Goal: Task Accomplishment & Management: Manage account settings

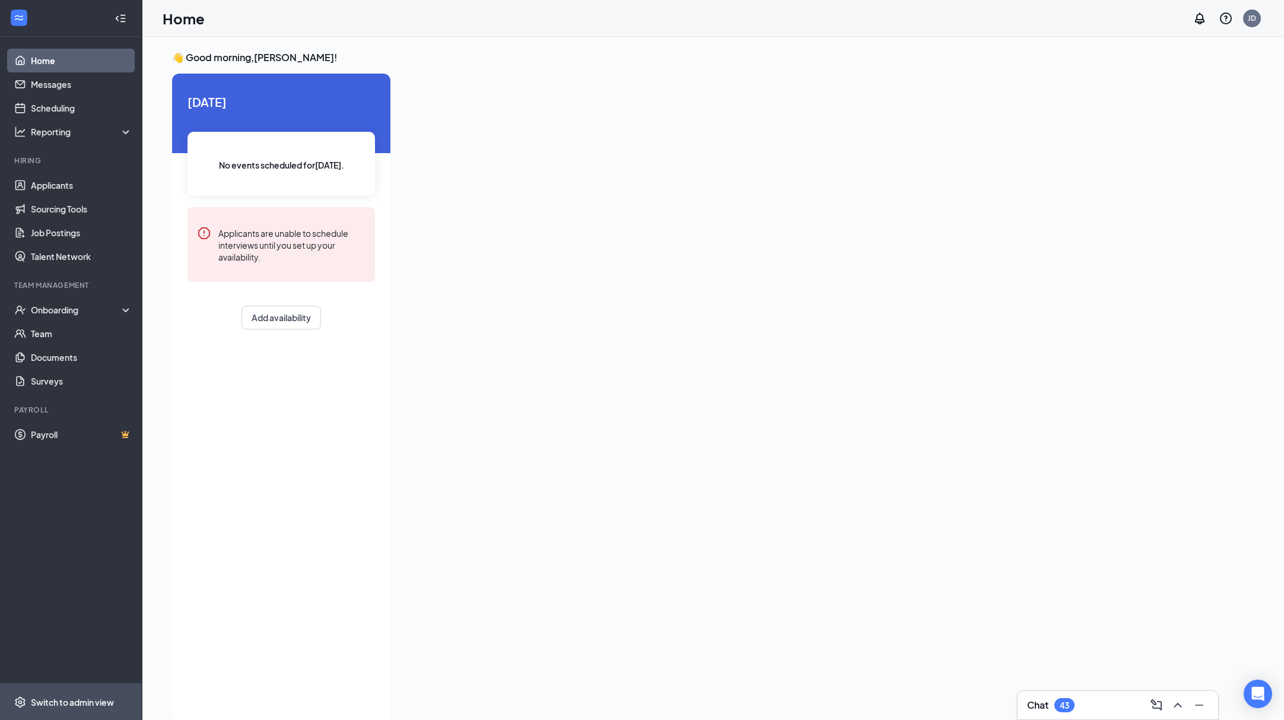
click at [61, 696] on div "Switch to admin view" at bounding box center [72, 702] width 83 height 12
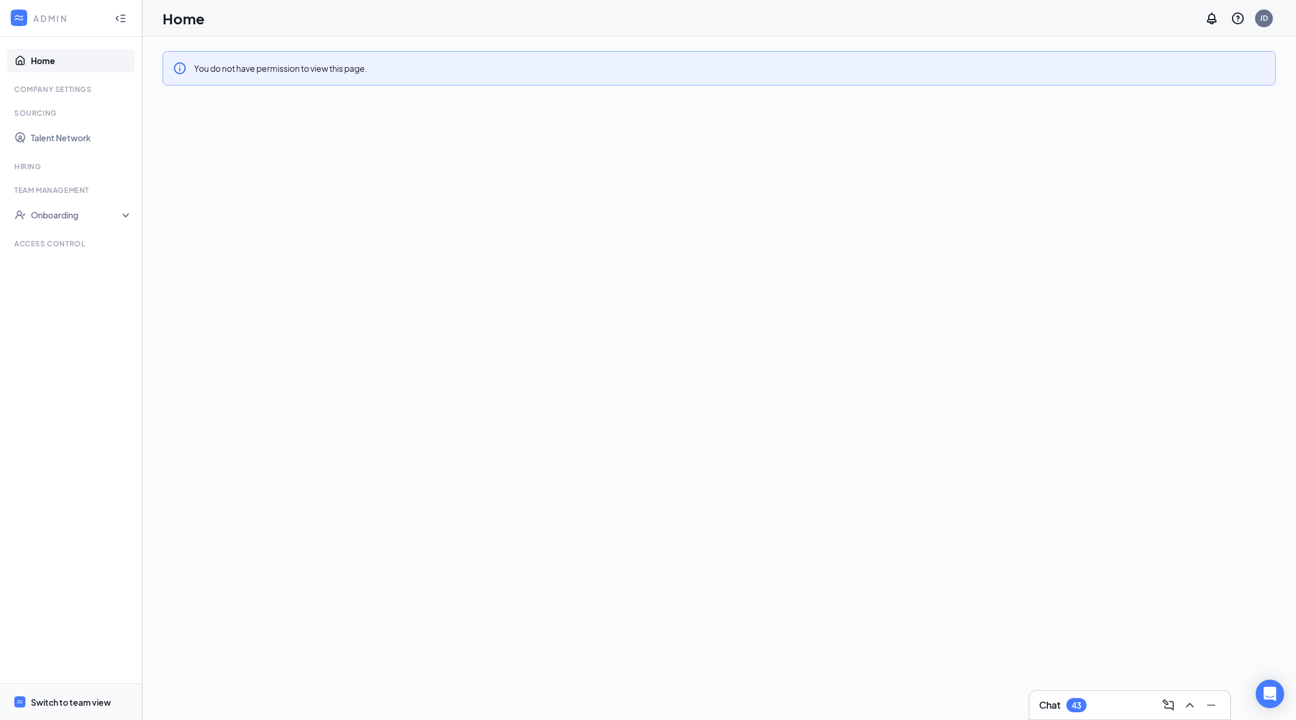
click at [78, 705] on div "Switch to team view" at bounding box center [71, 702] width 80 height 12
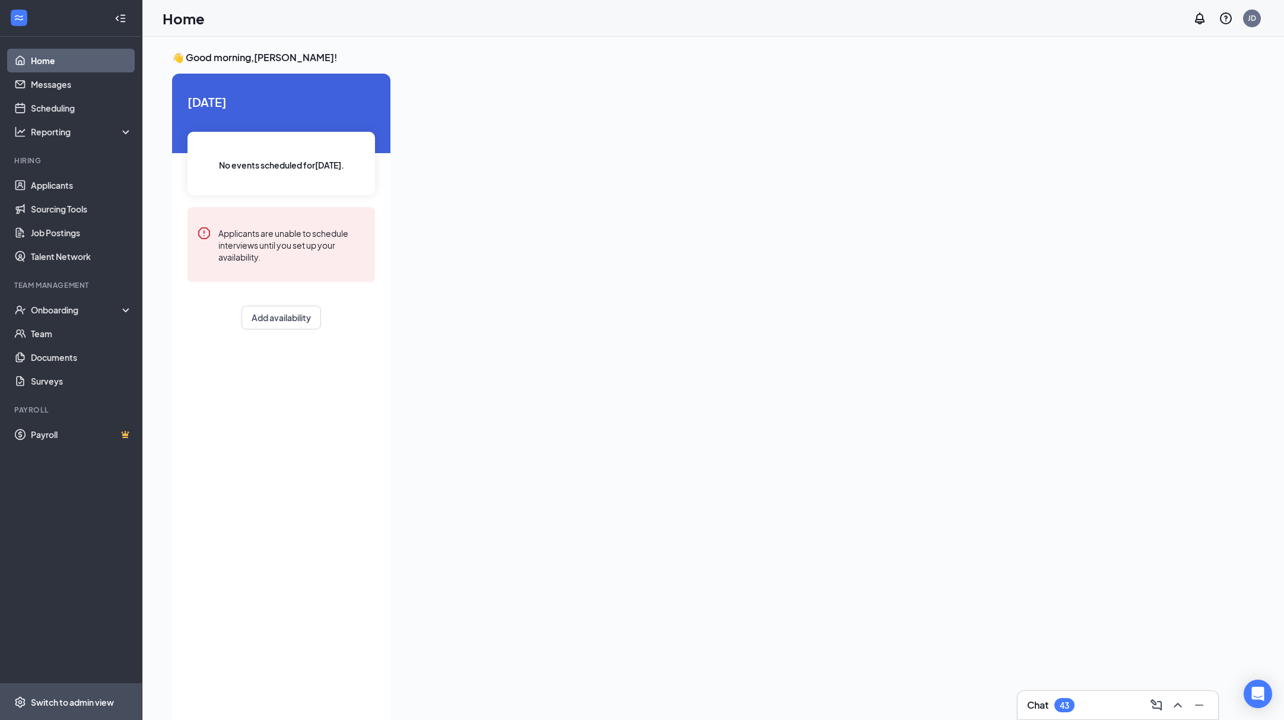
click at [69, 699] on div "Switch to admin view" at bounding box center [72, 702] width 83 height 12
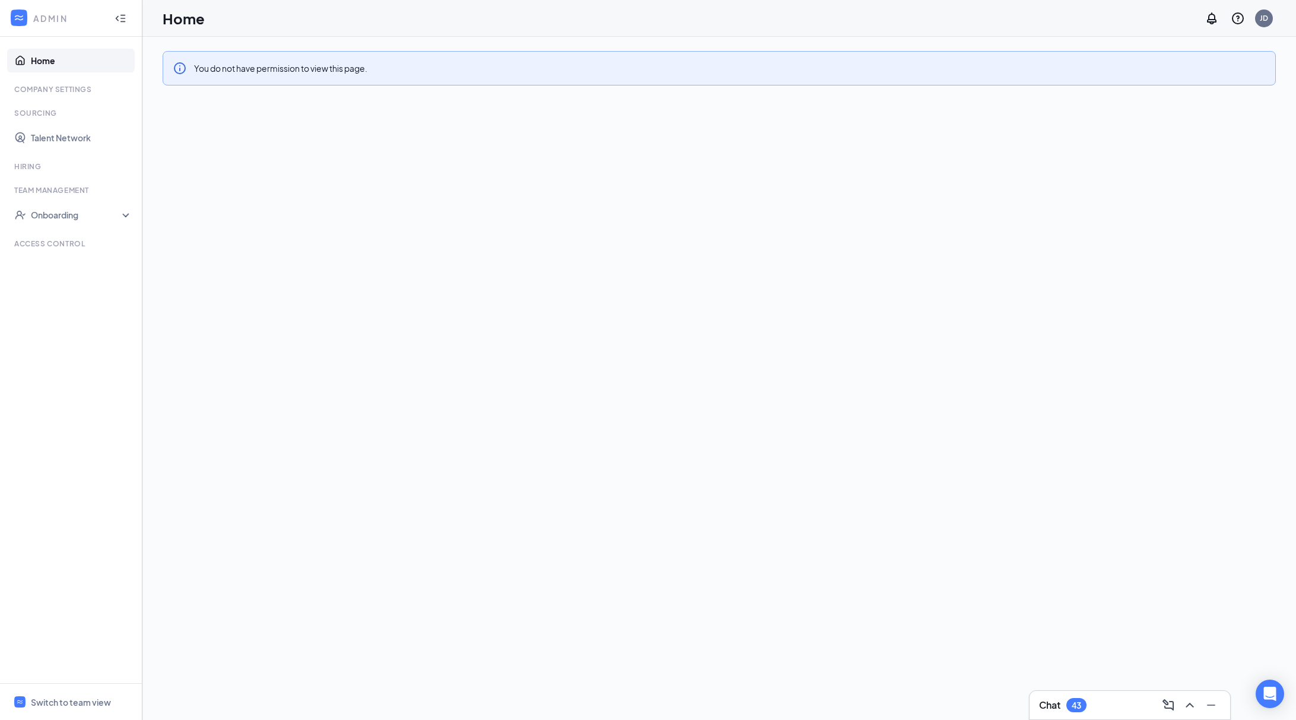
click at [55, 63] on link "Home" at bounding box center [81, 61] width 101 height 24
click at [23, 20] on icon "WorkstreamLogo" at bounding box center [19, 18] width 12 height 12
click at [90, 696] on div "Switch to team view" at bounding box center [71, 702] width 80 height 12
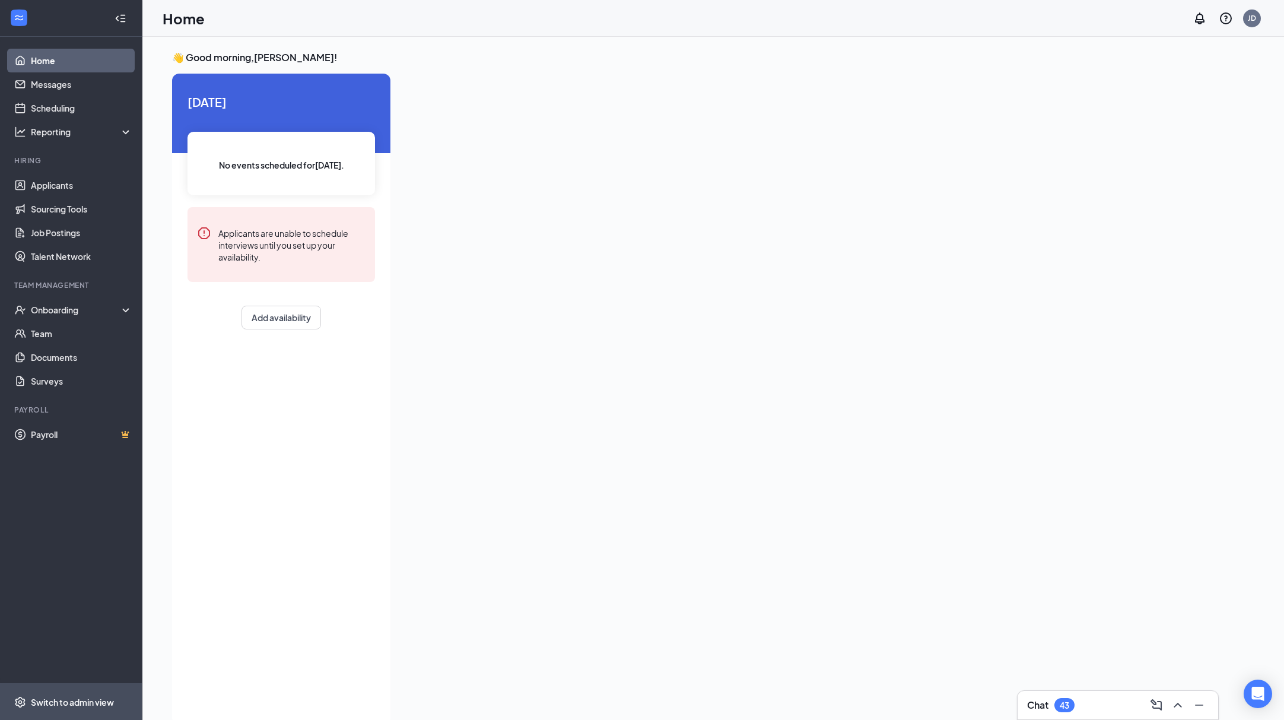
click at [100, 704] on div "Switch to admin view" at bounding box center [72, 702] width 83 height 12
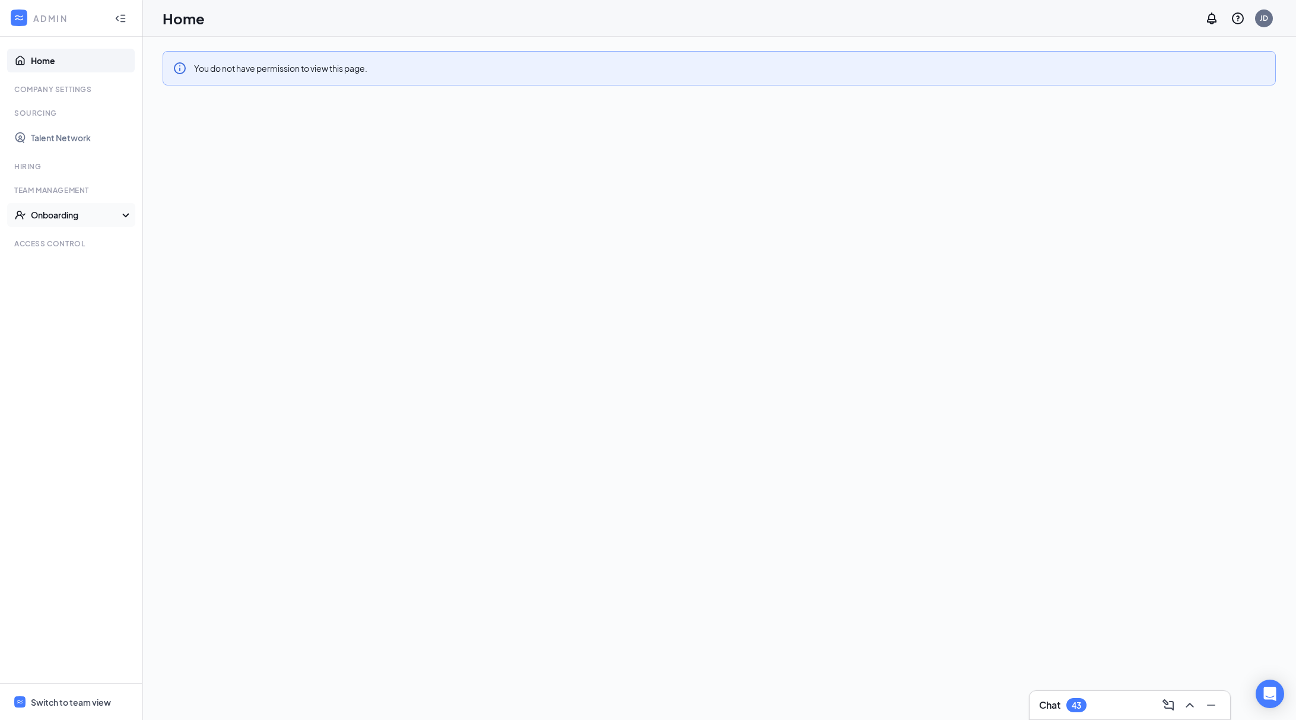
click at [125, 214] on div "Onboarding" at bounding box center [71, 215] width 142 height 24
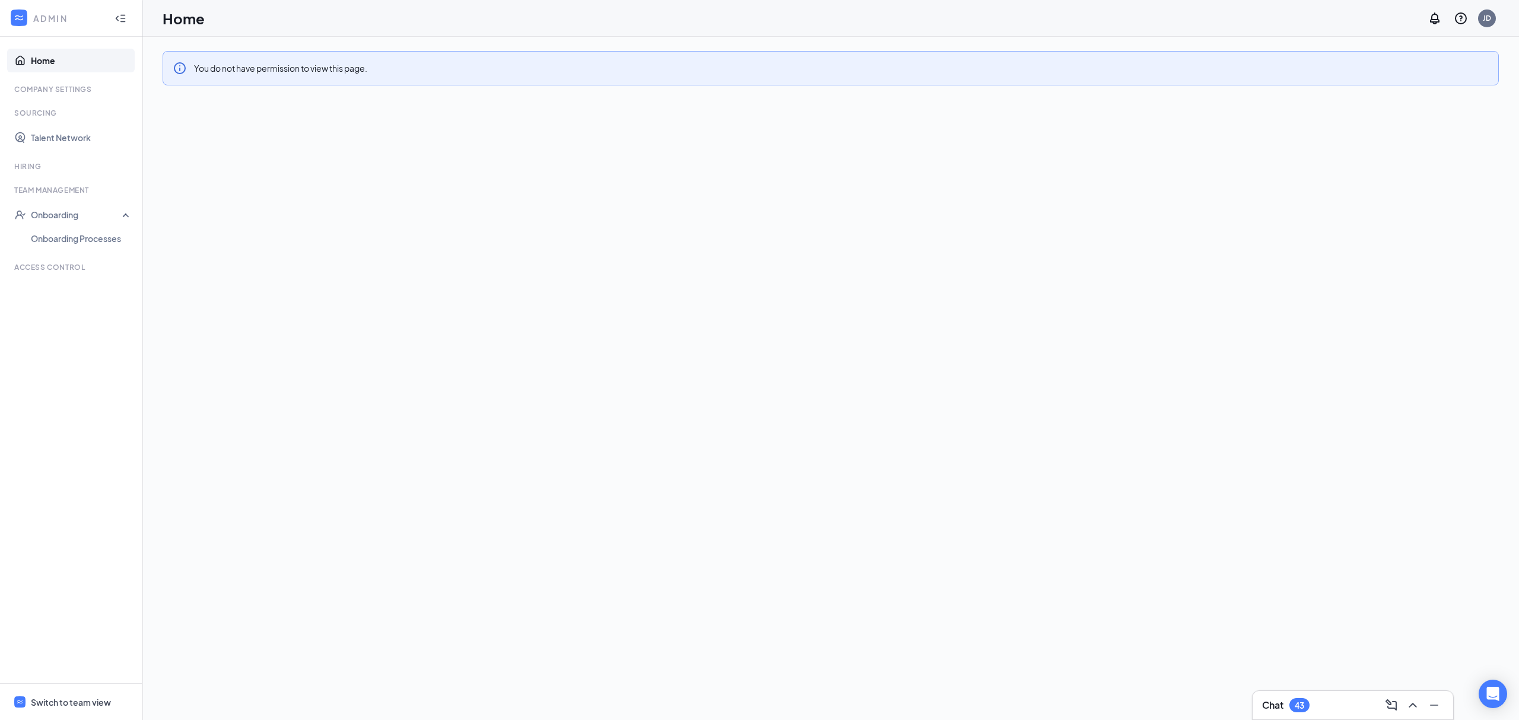
click at [58, 60] on link "Home" at bounding box center [81, 61] width 101 height 24
click at [48, 58] on link "Home" at bounding box center [81, 61] width 101 height 24
click at [74, 697] on div "Switch to team view" at bounding box center [71, 703] width 80 height 12
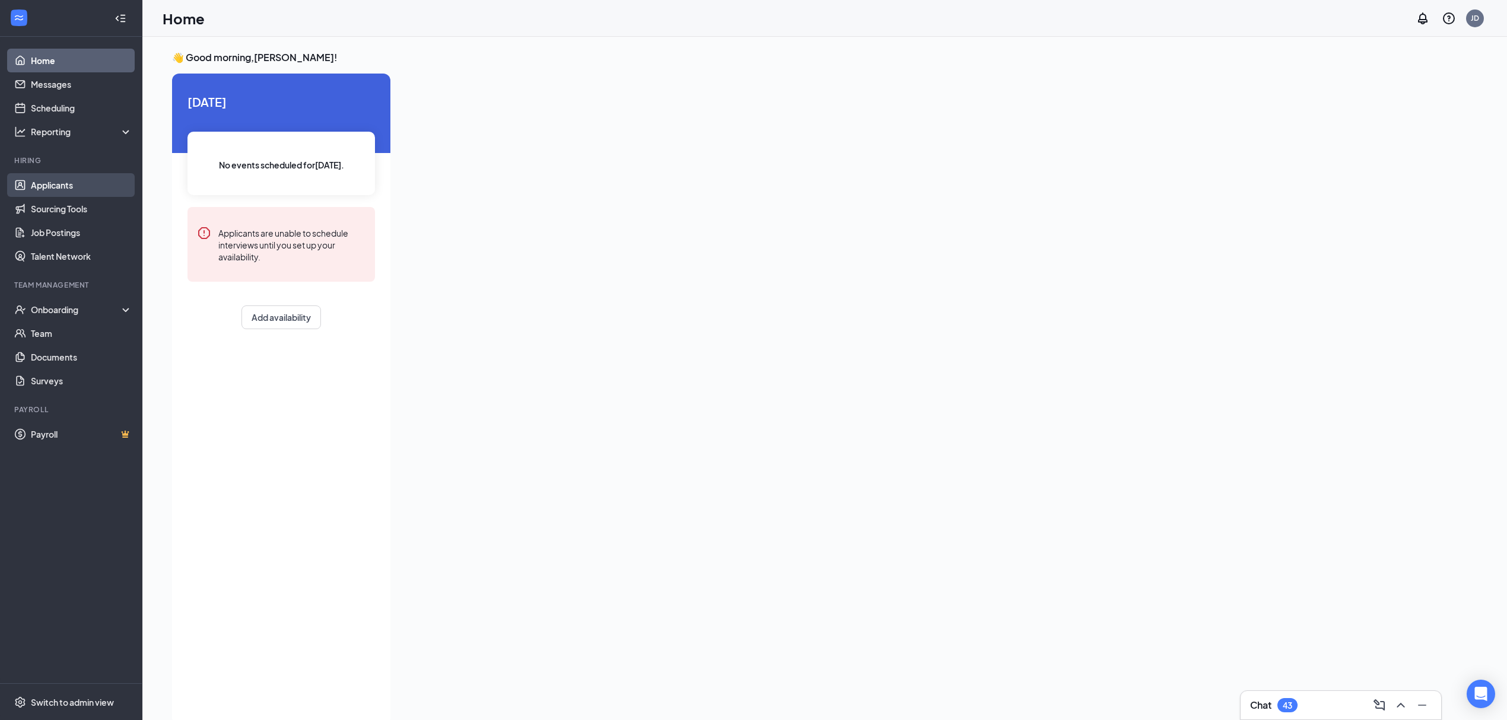
click at [55, 188] on link "Applicants" at bounding box center [81, 185] width 101 height 24
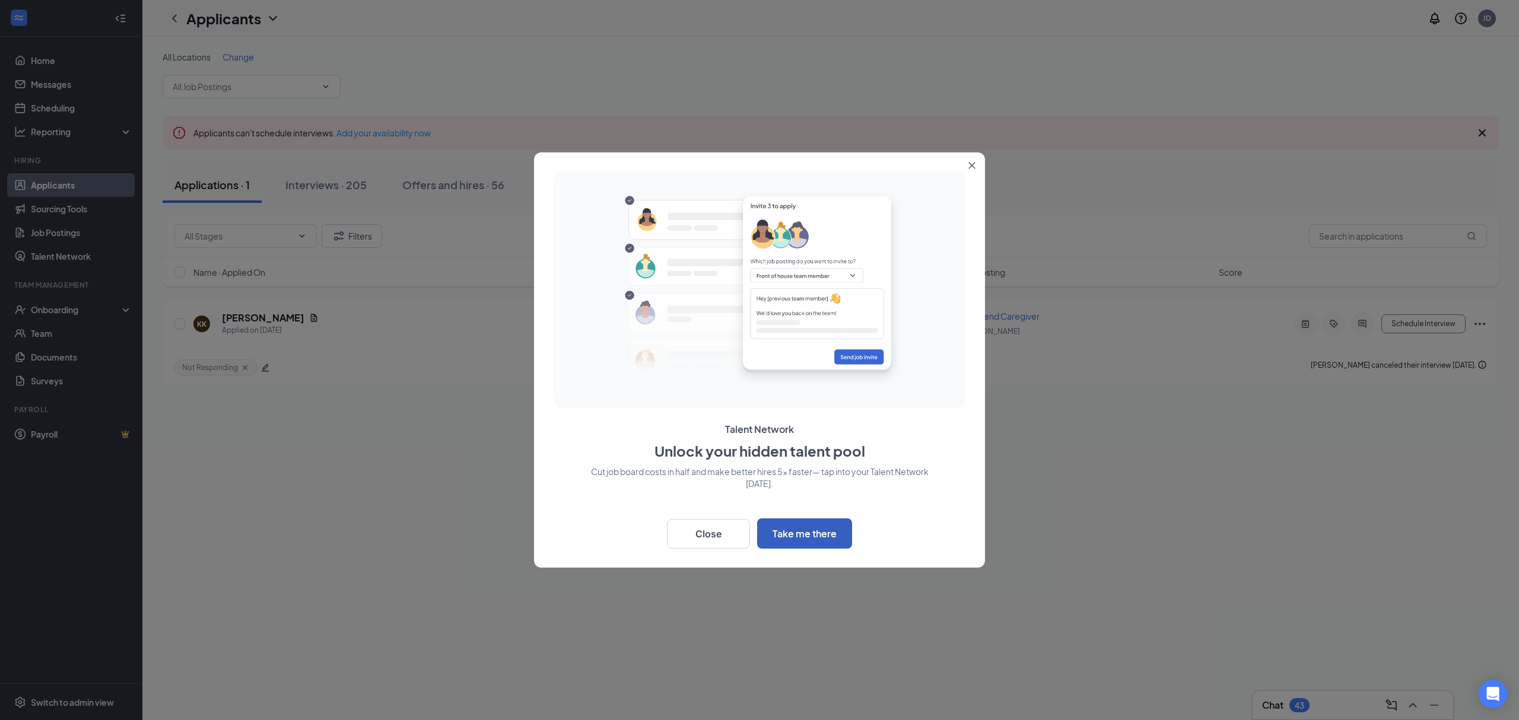
click at [795, 541] on button "Take me there" at bounding box center [804, 534] width 95 height 30
click at [701, 528] on button "Close" at bounding box center [708, 534] width 83 height 30
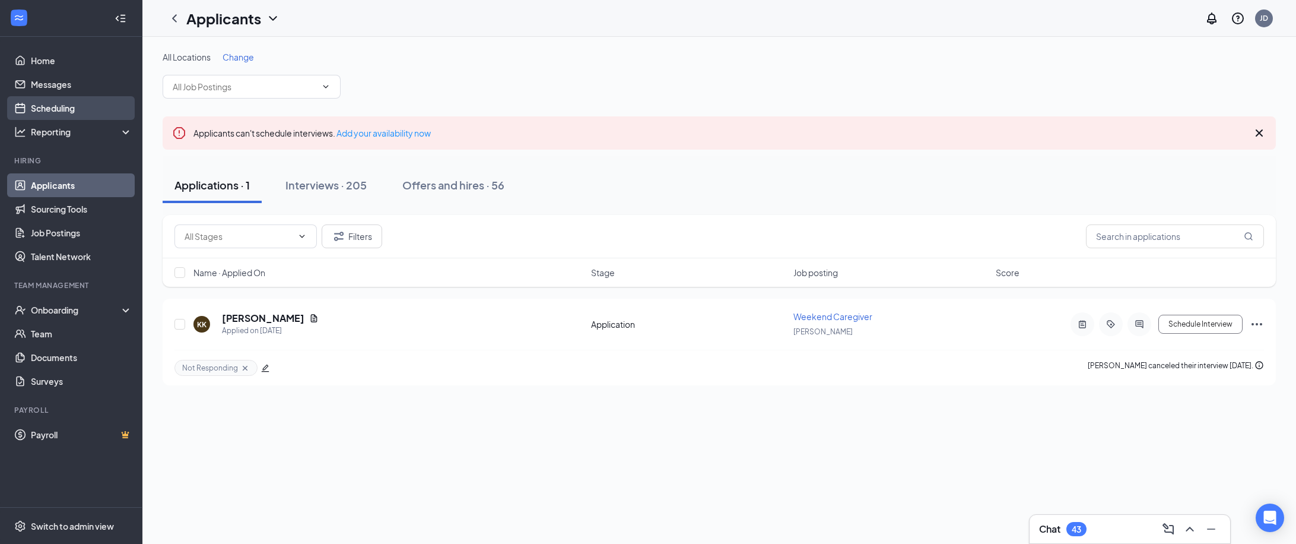
click at [58, 114] on link "Scheduling" at bounding box center [81, 108] width 101 height 24
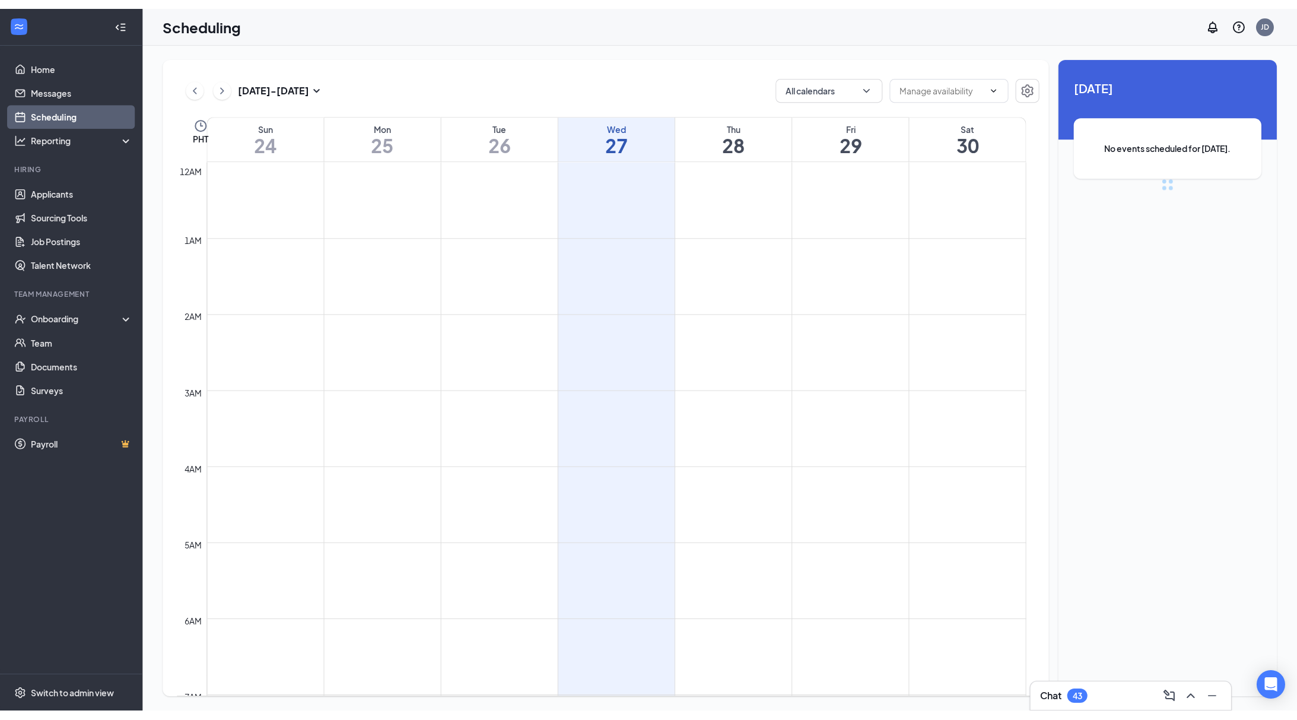
scroll to position [583, 0]
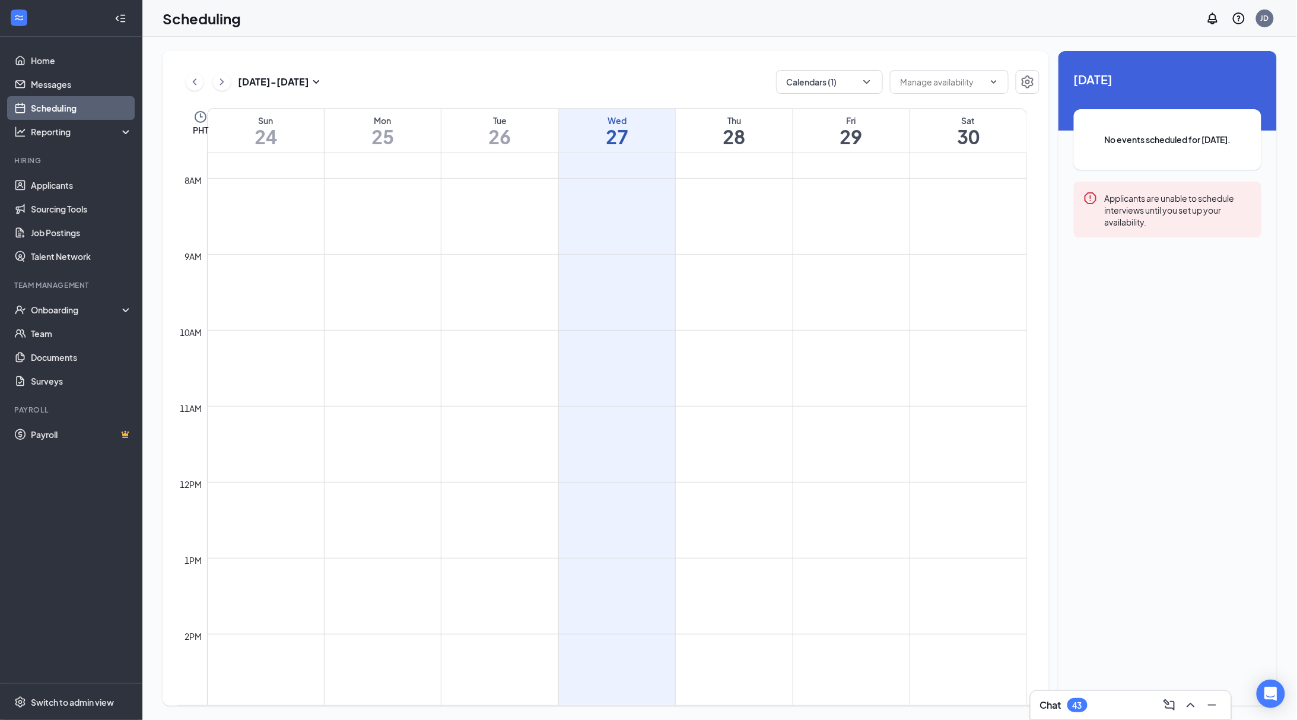
click at [32, 556] on ul "Home Messages Scheduling Reporting Hiring Applicants Sourcing Tools Job Posting…" at bounding box center [71, 360] width 142 height 646
click at [65, 182] on link "Applicants" at bounding box center [81, 185] width 101 height 24
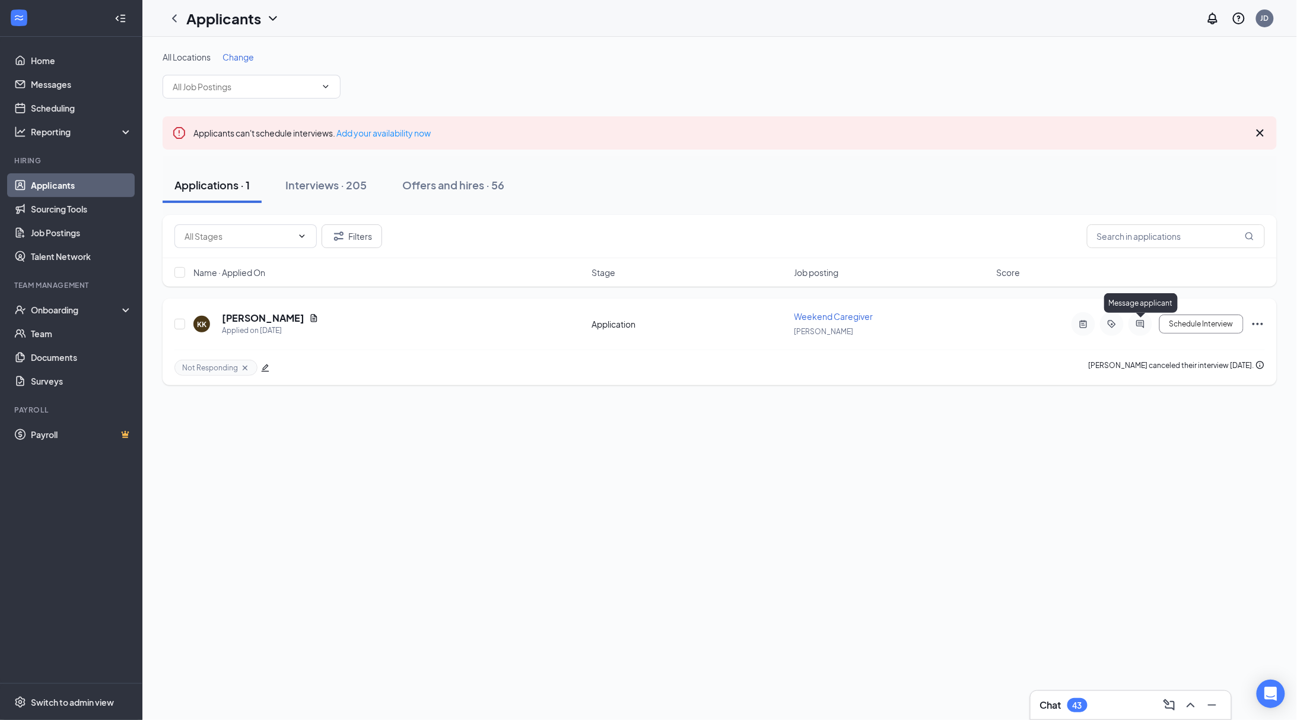
click at [1136, 323] on icon "ActiveChat" at bounding box center [1140, 323] width 14 height 9
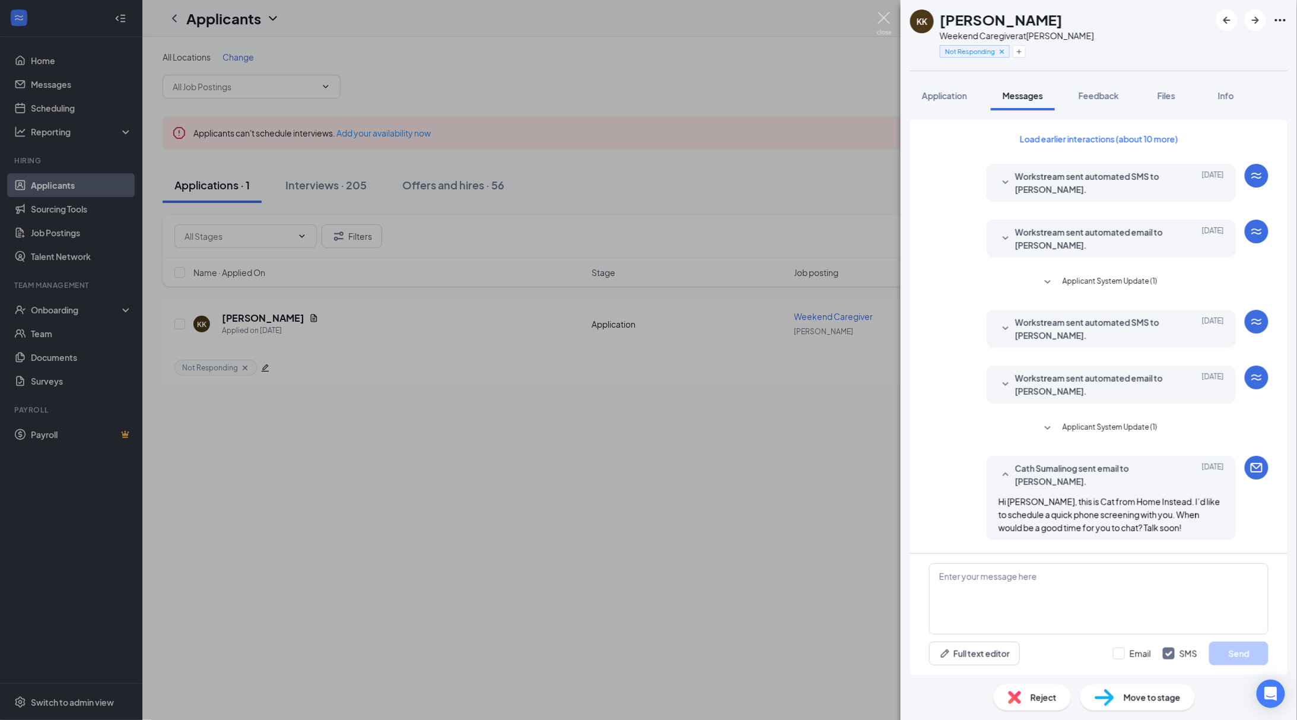
click at [889, 13] on img at bounding box center [884, 23] width 15 height 23
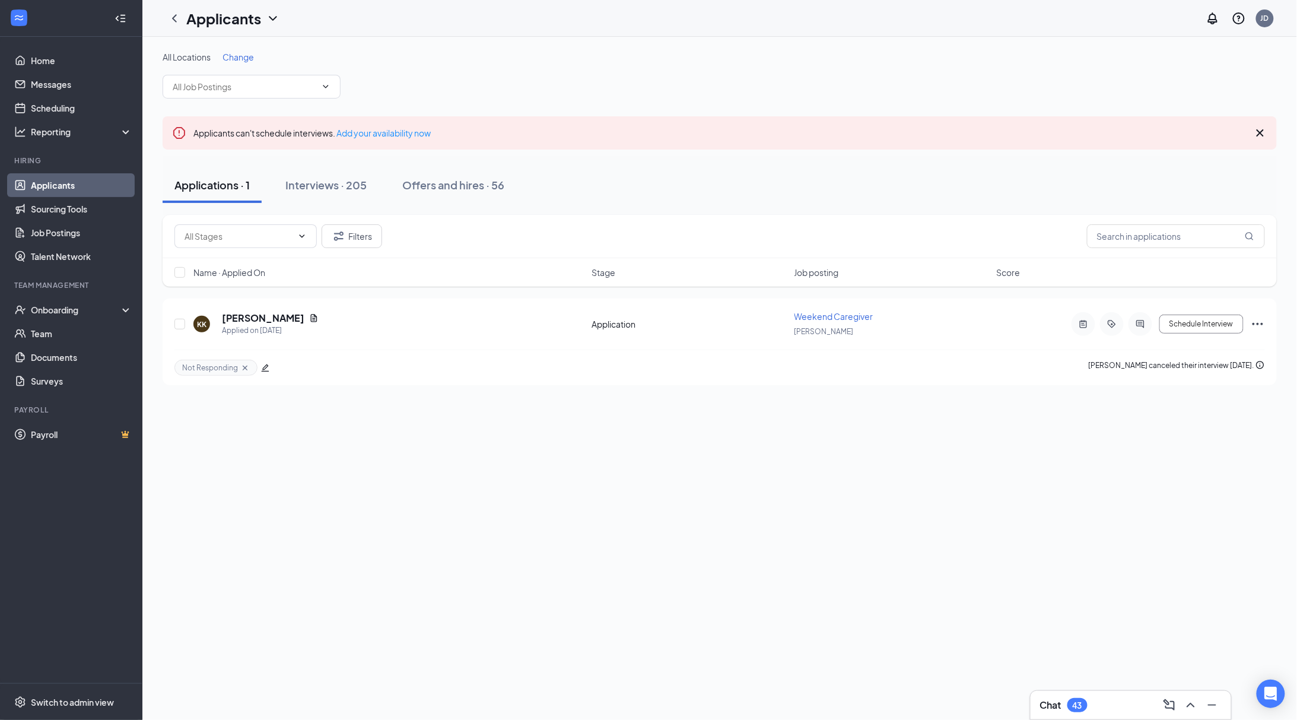
click at [634, 575] on div "All Locations Change Applicants can't schedule interviews. Add your availabilit…" at bounding box center [719, 378] width 1155 height 683
click at [321, 186] on div "Interviews · 205" at bounding box center [325, 184] width 81 height 15
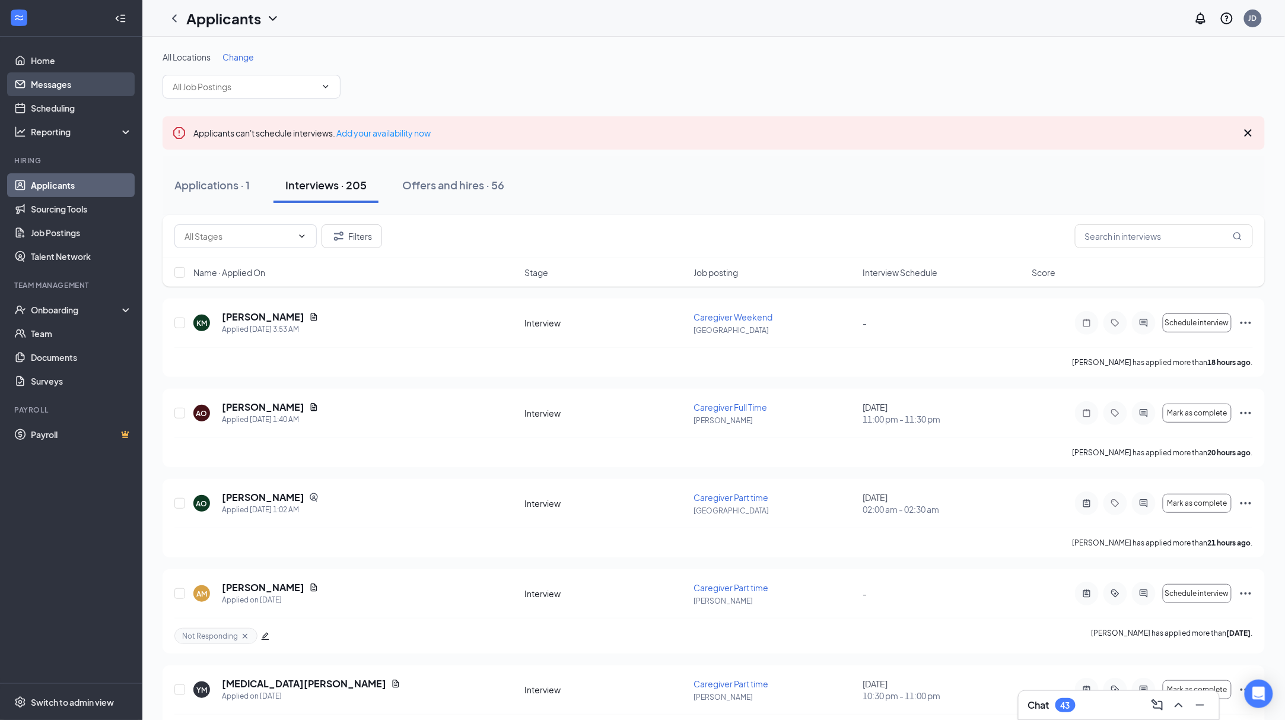
drag, startPoint x: 58, startPoint y: 89, endPoint x: 46, endPoint y: 89, distance: 11.9
click at [58, 89] on link "Messages" at bounding box center [81, 84] width 101 height 24
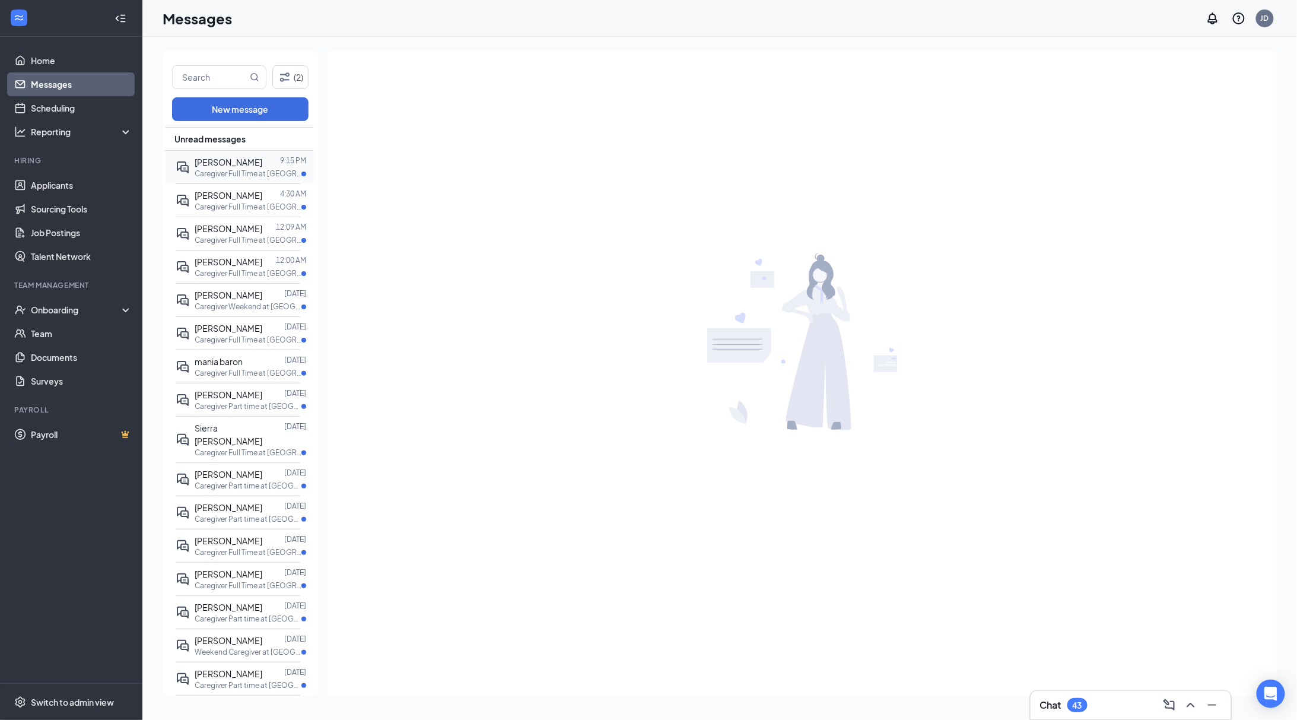
click at [247, 167] on div "[PERSON_NAME]" at bounding box center [229, 161] width 68 height 13
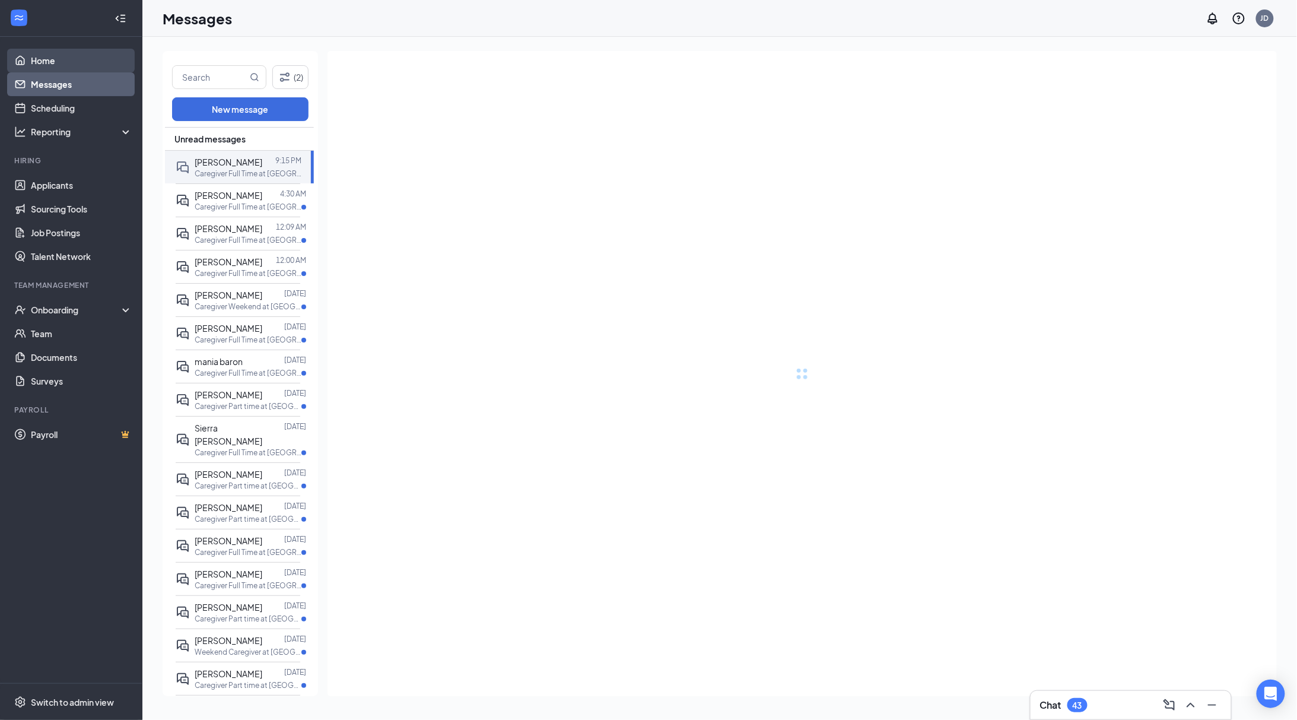
click at [59, 63] on link "Home" at bounding box center [81, 61] width 101 height 24
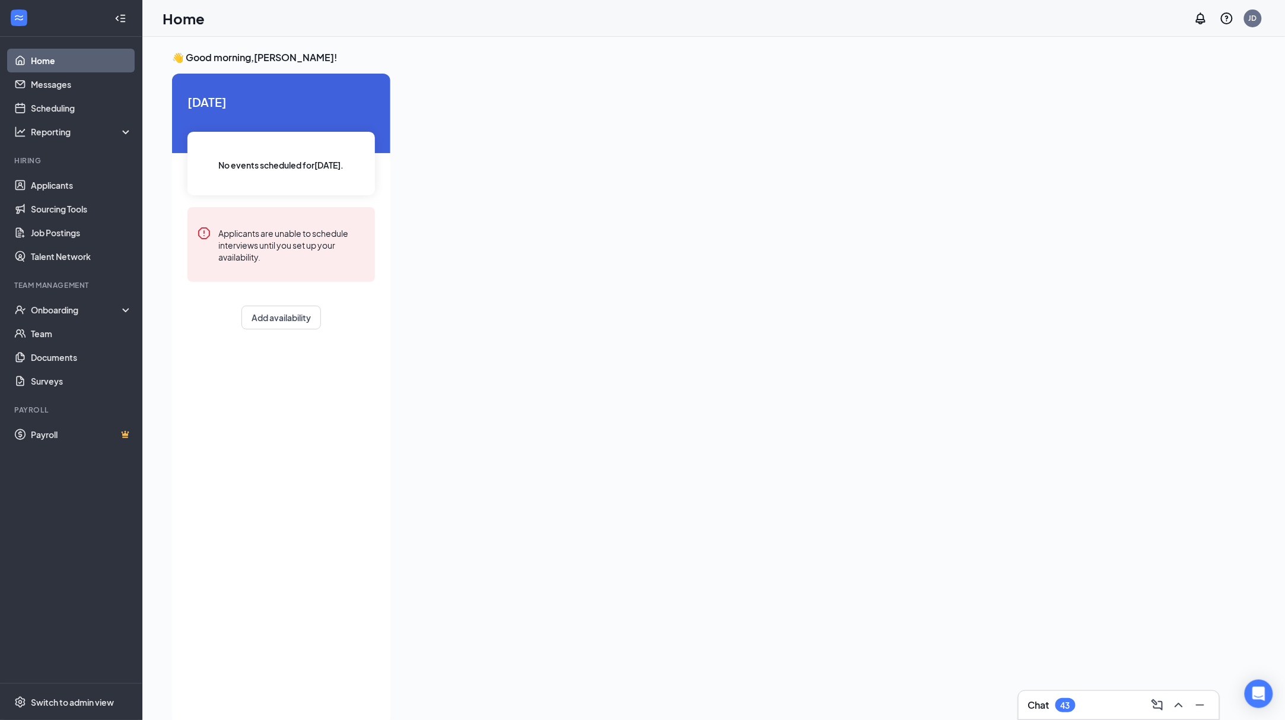
click at [53, 527] on ul "Home Messages Scheduling Reporting Hiring Applicants Sourcing Tools Job Posting…" at bounding box center [71, 360] width 142 height 646
click at [58, 186] on link "Applicants" at bounding box center [81, 185] width 101 height 24
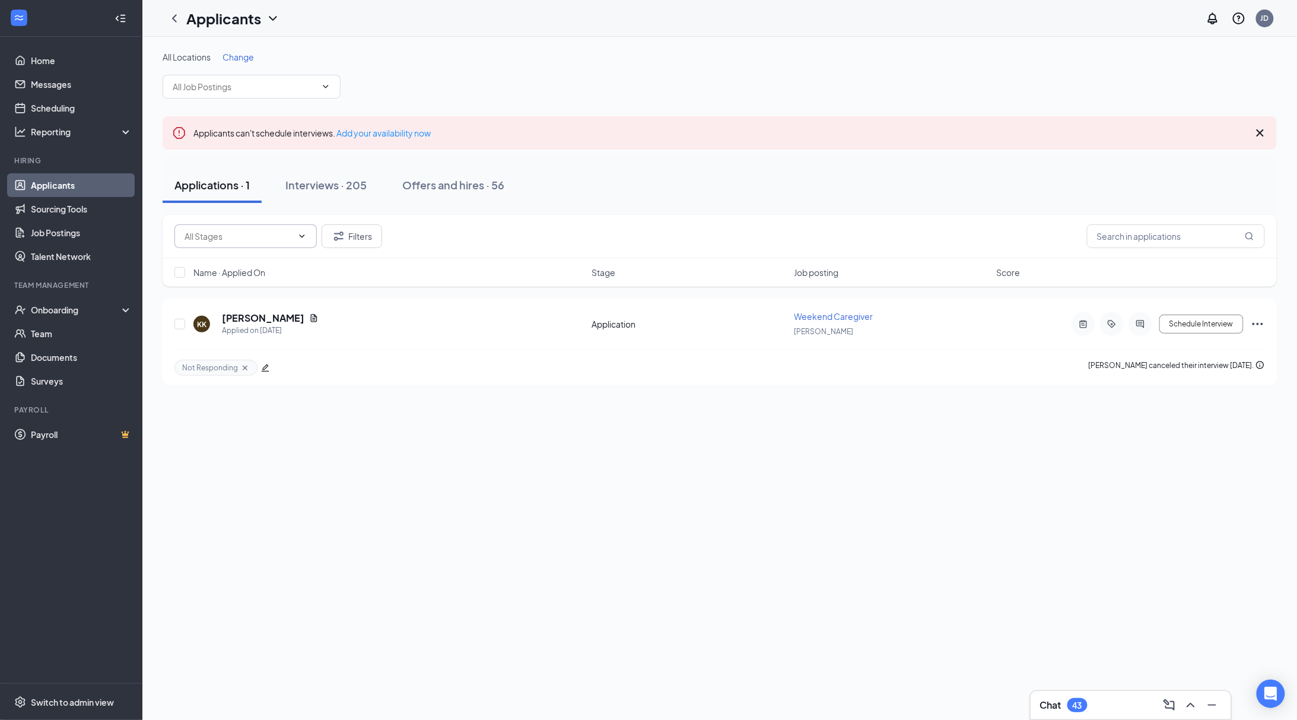
click at [286, 240] on input "text" at bounding box center [239, 236] width 108 height 13
click at [295, 238] on span at bounding box center [301, 235] width 12 height 9
click at [352, 233] on button "Filters" at bounding box center [352, 236] width 61 height 24
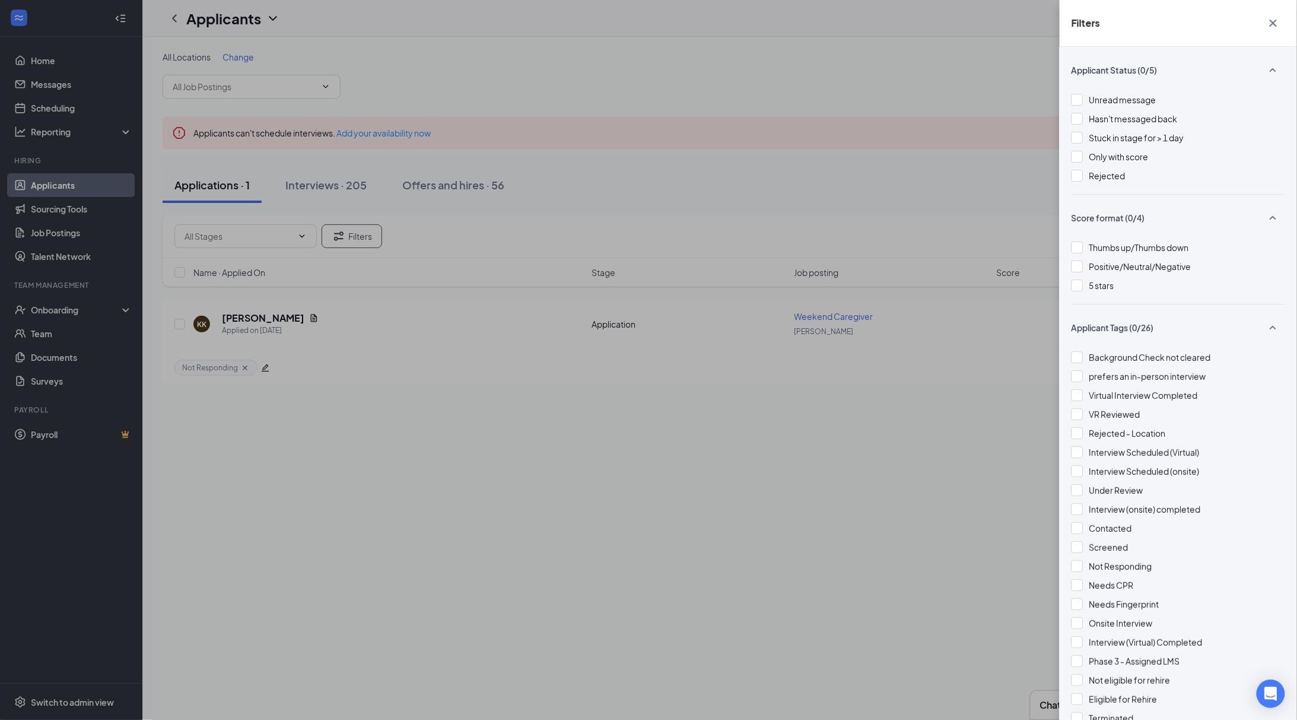
click at [764, 454] on div "Filters Applicant Status (0/5) Unread message Hasn't messaged back Stuck in sta…" at bounding box center [648, 360] width 1297 height 720
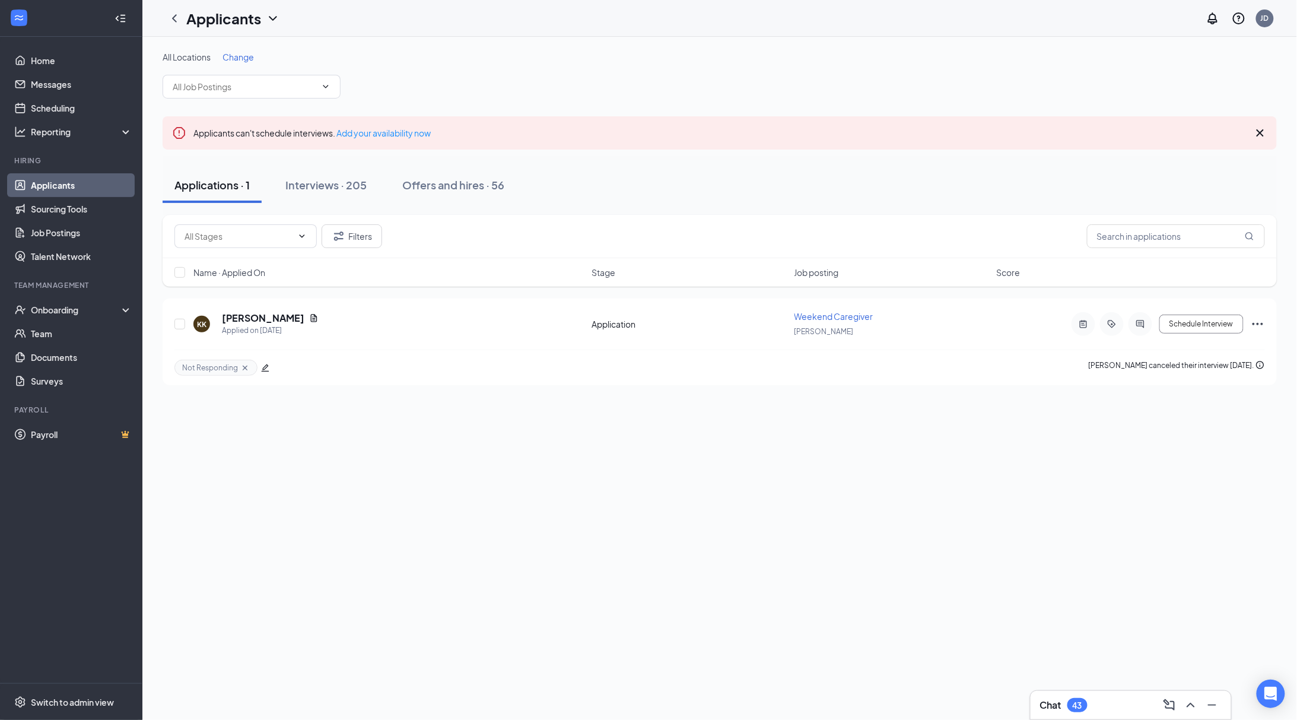
click at [1183, 463] on div "All Locations Change Applicants can't schedule interviews. Add your availabilit…" at bounding box center [719, 378] width 1155 height 683
click at [271, 316] on h5 "[PERSON_NAME]" at bounding box center [263, 318] width 82 height 13
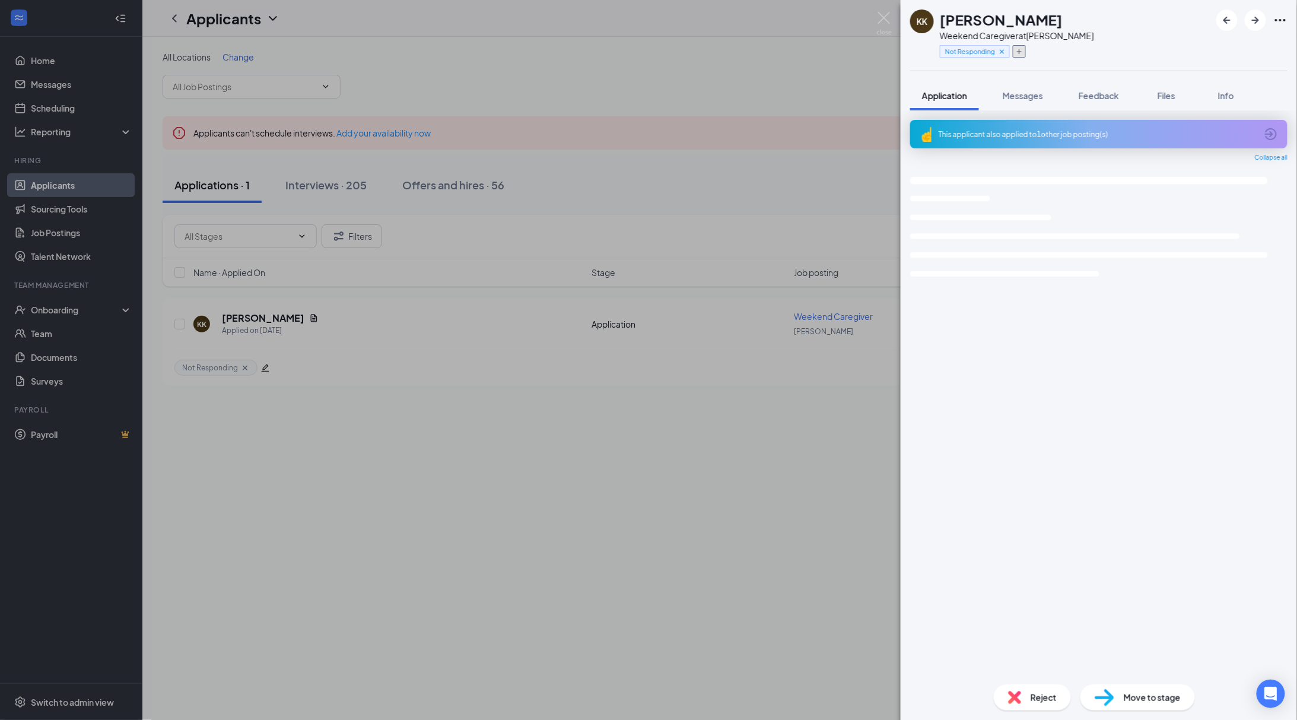
click at [1019, 52] on icon "Plus" at bounding box center [1019, 51] width 7 height 7
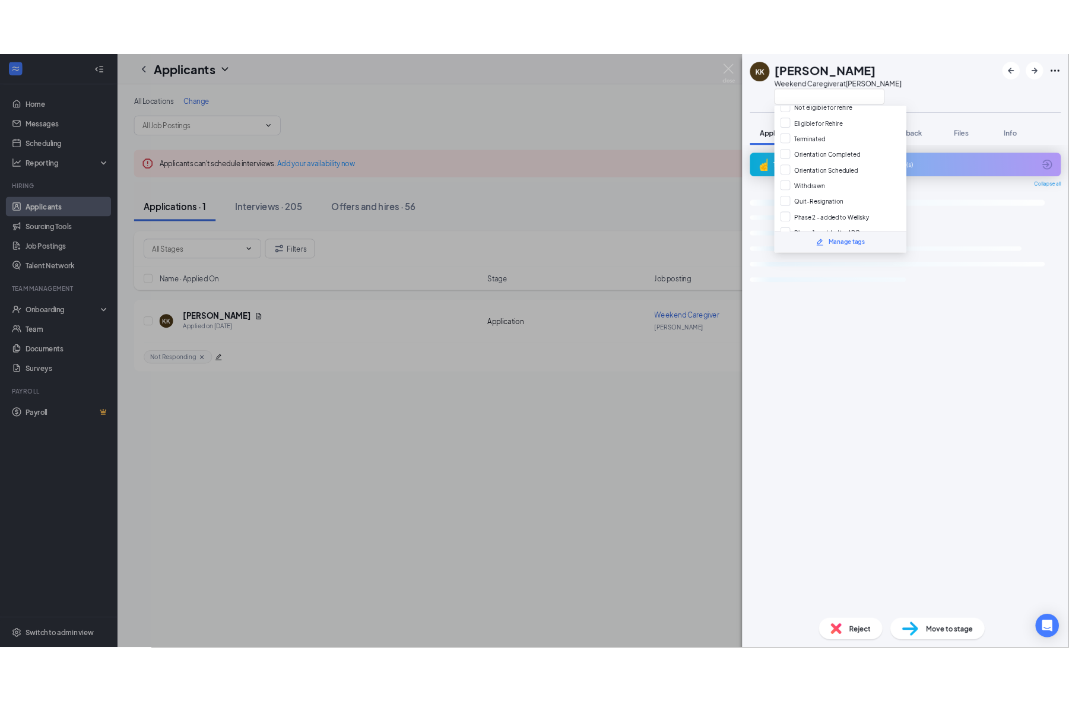
scroll to position [265, 0]
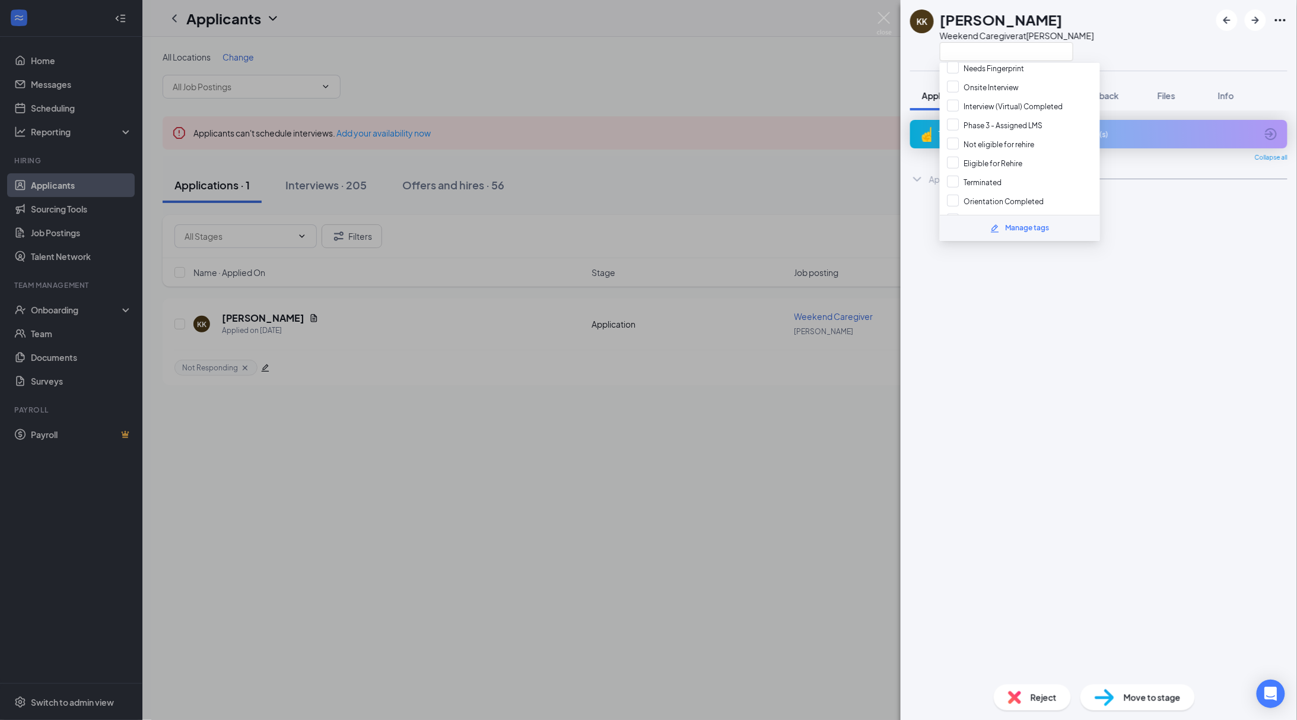
click at [529, 547] on div "KK [PERSON_NAME] Weekend Caregiver at [PERSON_NAME] Application Messages Feedba…" at bounding box center [648, 360] width 1297 height 720
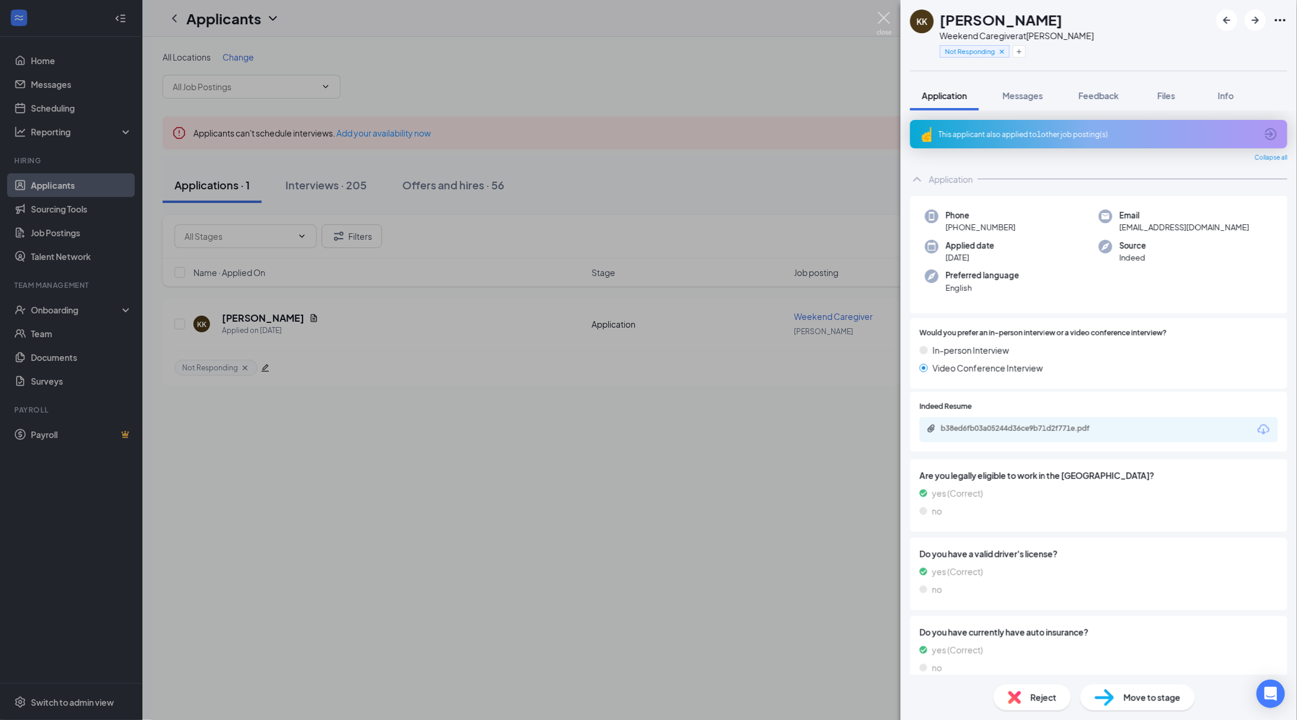
click at [884, 19] on img at bounding box center [884, 23] width 15 height 23
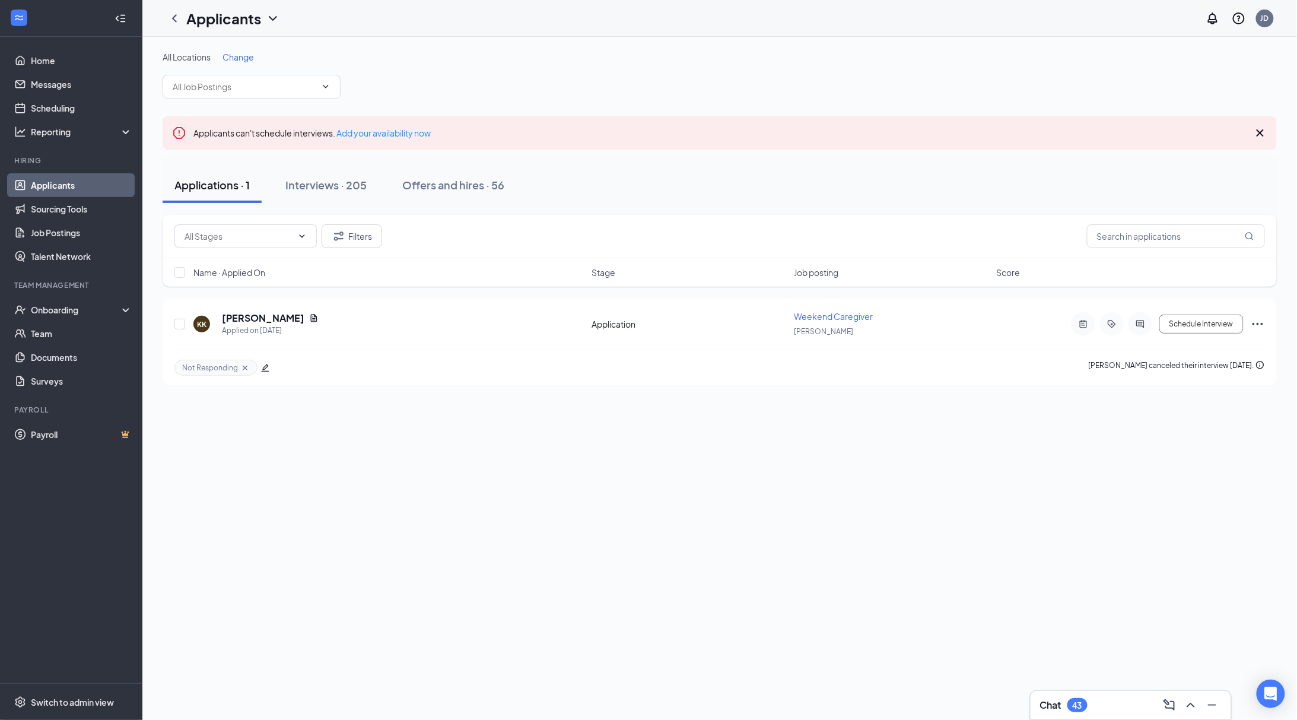
click at [576, 539] on div "All Locations Change Applicants can't schedule interviews. Add your availabilit…" at bounding box center [719, 378] width 1155 height 683
click at [982, 489] on div "All Locations Change Applicants can't schedule interviews. Add your availabilit…" at bounding box center [719, 378] width 1155 height 683
click at [269, 316] on h5 "[PERSON_NAME]" at bounding box center [263, 318] width 82 height 13
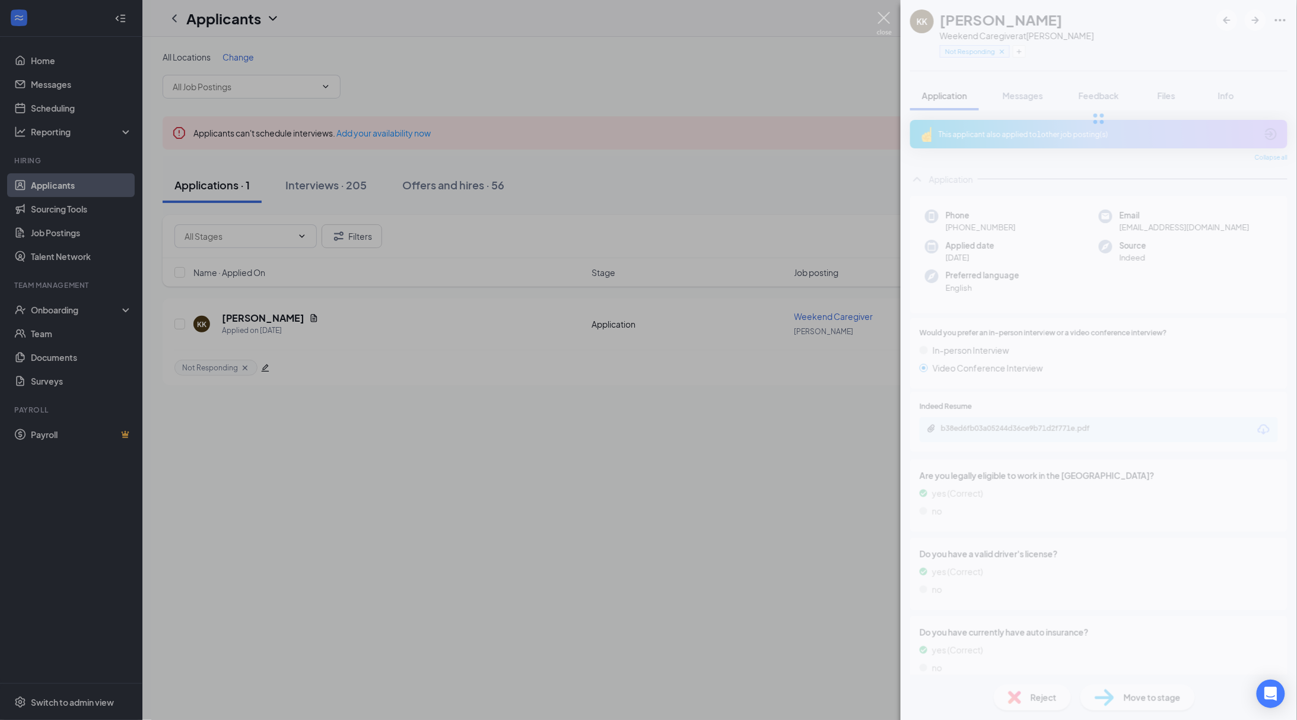
click at [883, 17] on img at bounding box center [884, 23] width 15 height 23
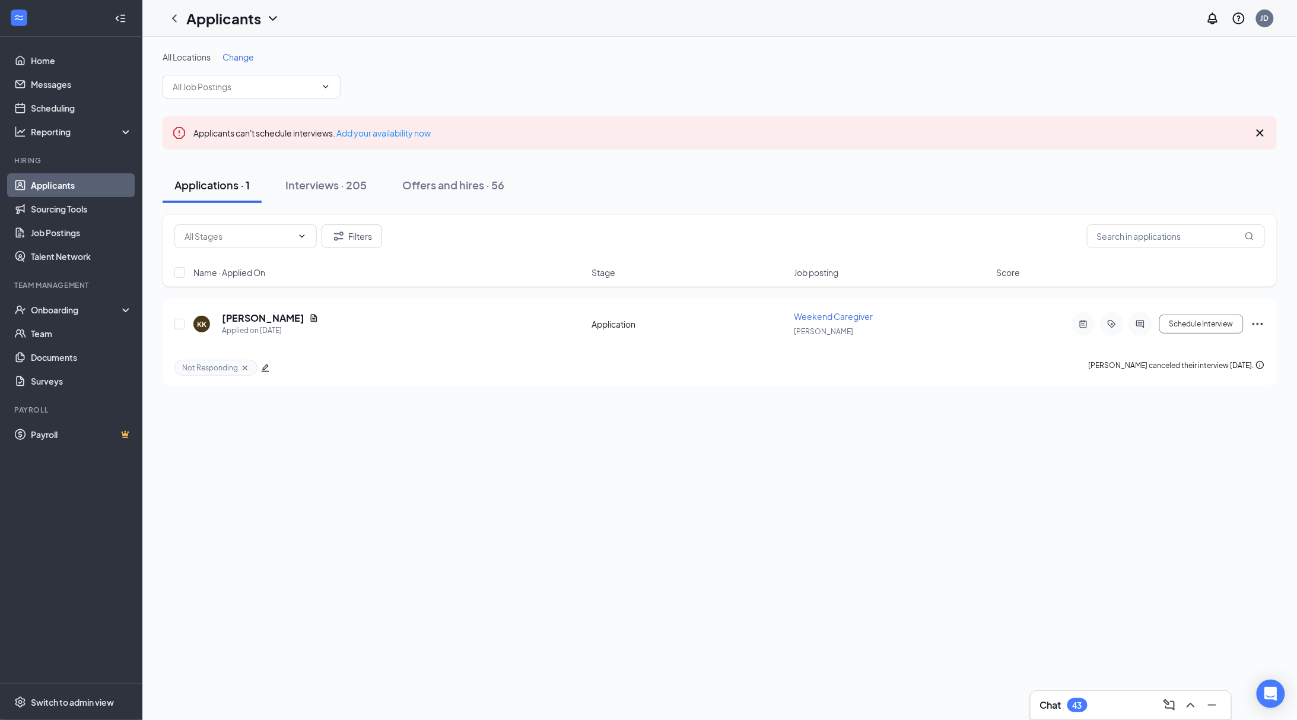
click at [516, 554] on div "All Locations Change Applicants can't schedule interviews. Add your availabilit…" at bounding box center [719, 378] width 1155 height 683
click at [266, 319] on h5 "[PERSON_NAME]" at bounding box center [263, 318] width 82 height 13
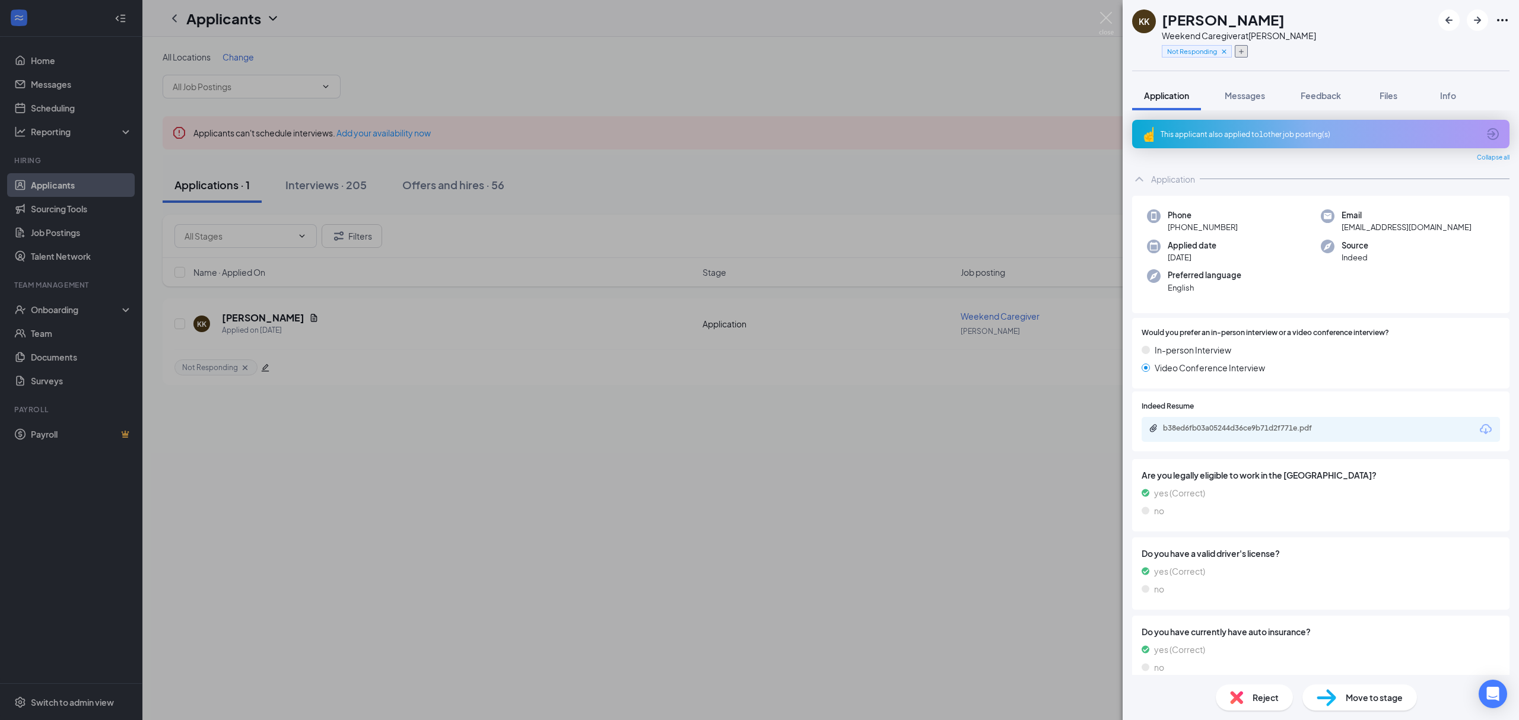
click at [1244, 50] on icon "Plus" at bounding box center [1241, 51] width 7 height 7
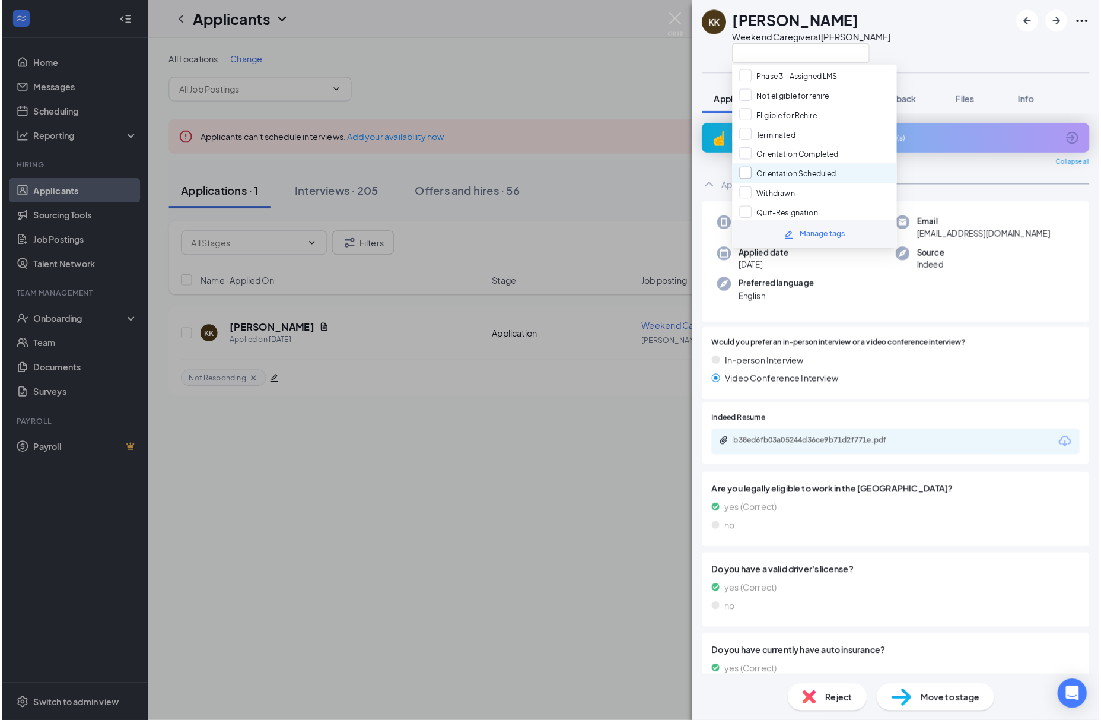
scroll to position [344, 0]
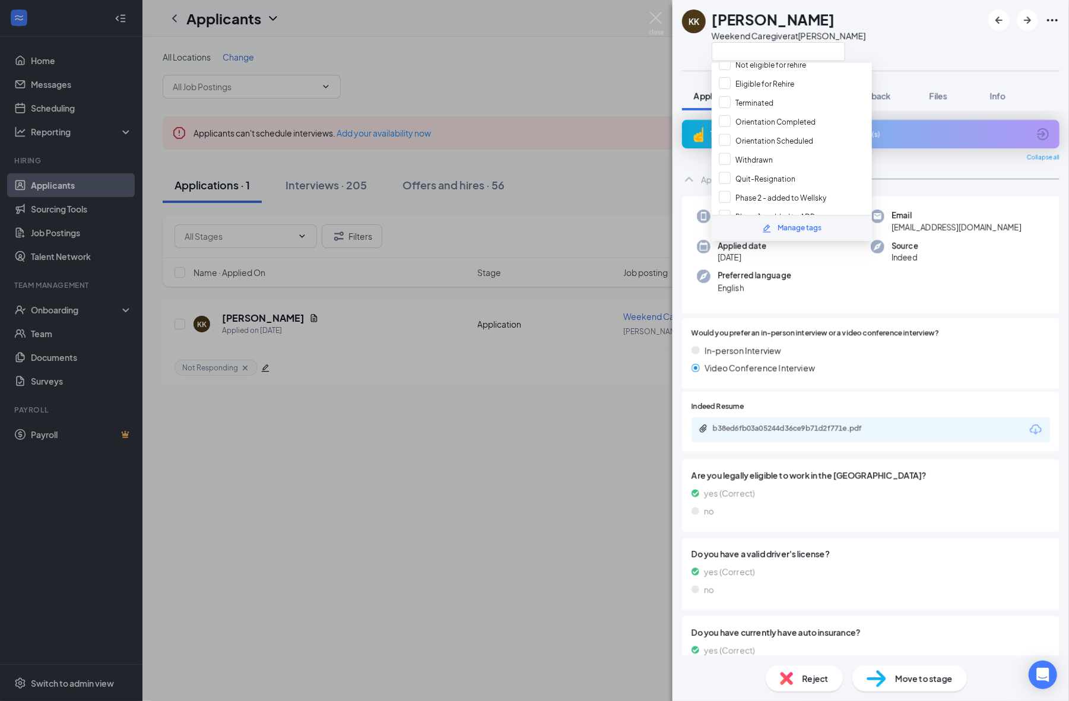
click at [517, 527] on div "KK [PERSON_NAME] Weekend Caregiver at [PERSON_NAME] Application Messages Feedba…" at bounding box center [534, 350] width 1069 height 701
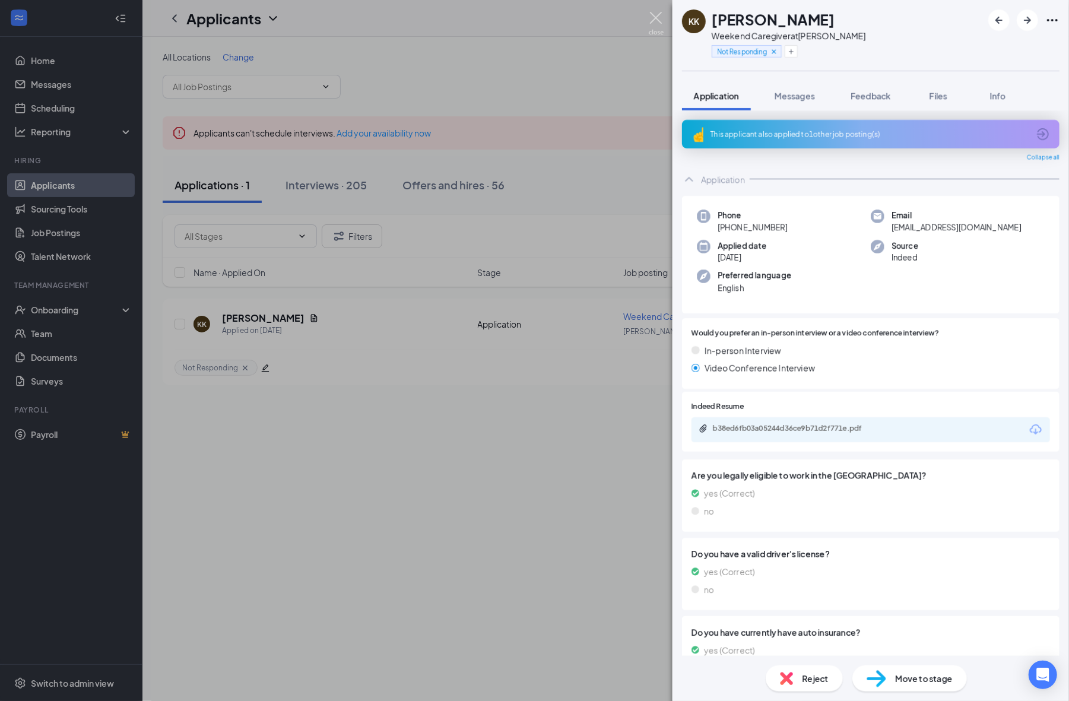
click at [655, 19] on img at bounding box center [656, 23] width 15 height 23
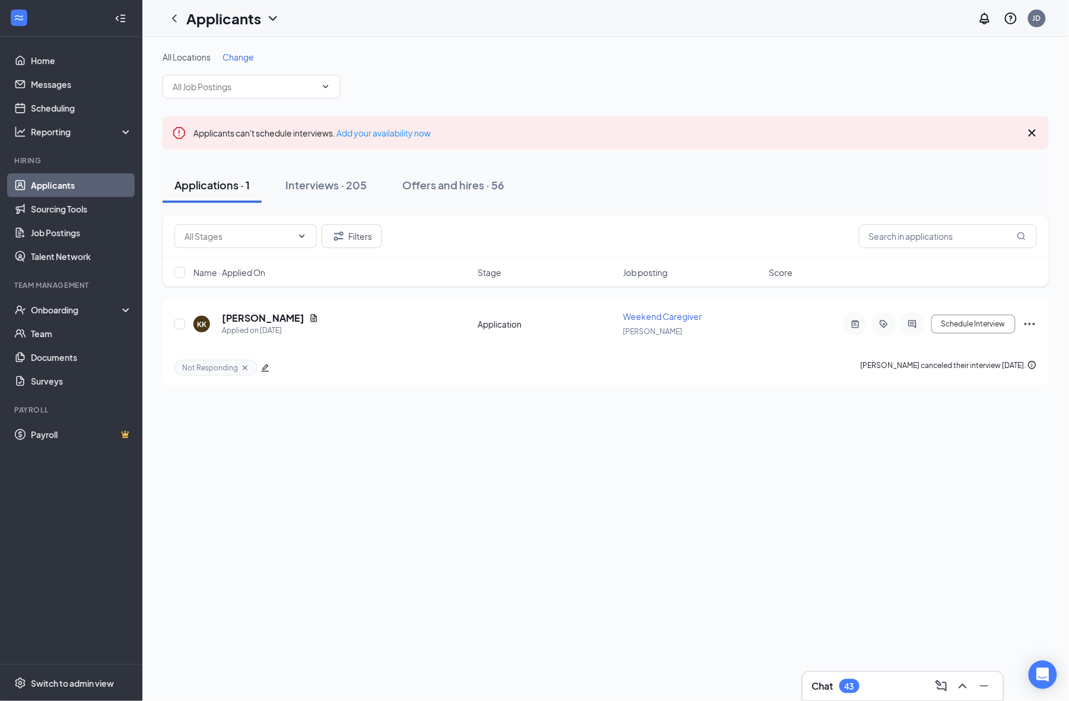
click at [722, 588] on div "All Locations Change Applicants can't schedule interviews. Add your availabilit…" at bounding box center [605, 369] width 927 height 664
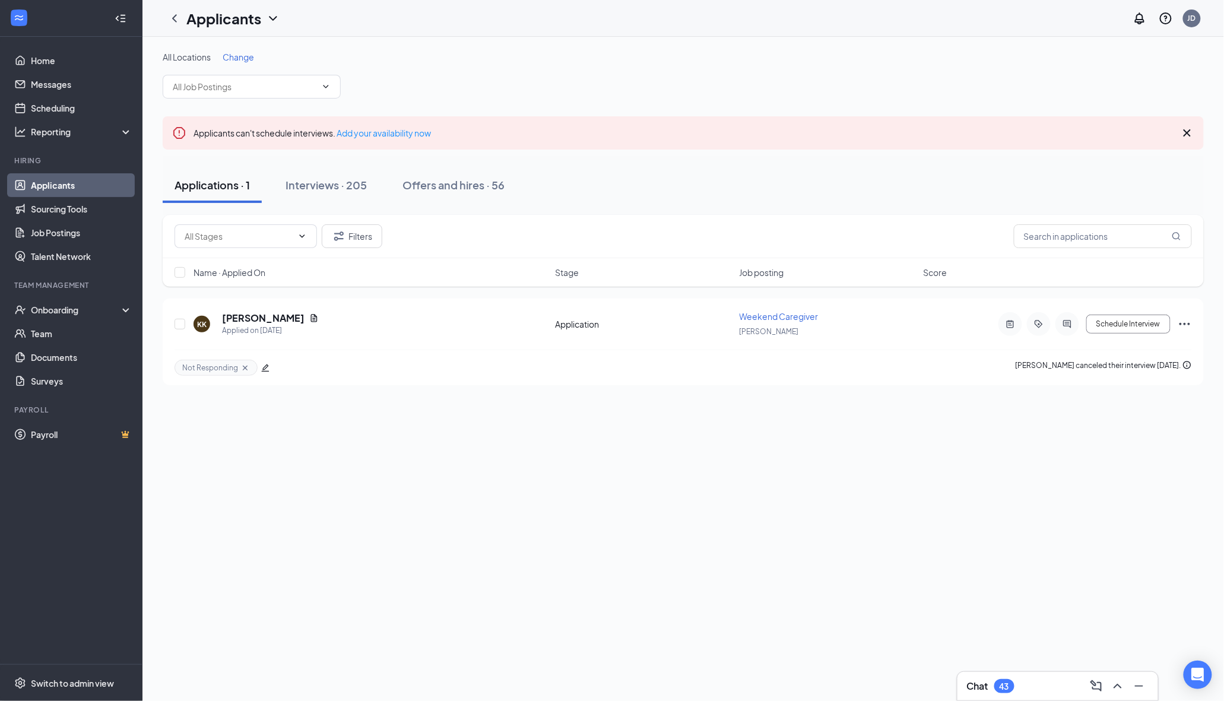
click at [650, 563] on div "All Locations Change Applicants can't schedule interviews. Add your availabilit…" at bounding box center [682, 369] width 1081 height 664
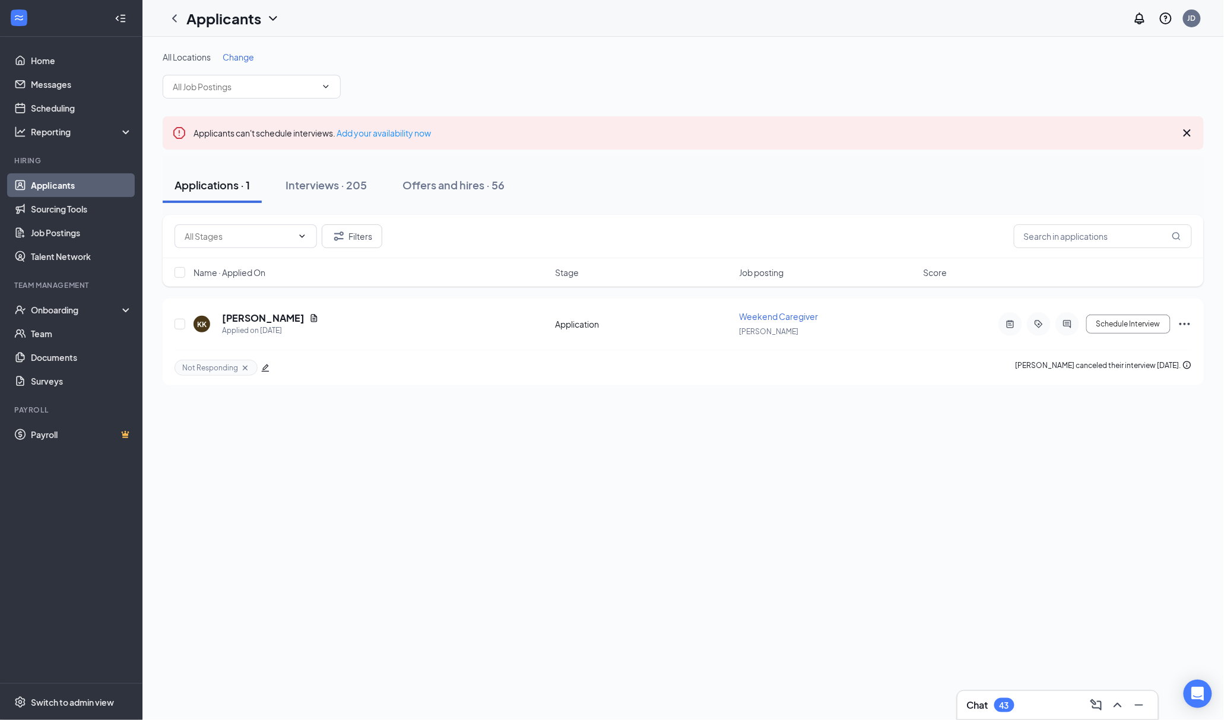
click at [1036, 570] on div "All Locations Change Applicants can't schedule interviews. Add your availabilit…" at bounding box center [682, 378] width 1081 height 683
click at [72, 184] on link "Applicants" at bounding box center [81, 185] width 101 height 24
click at [345, 186] on div "Interviews · 205" at bounding box center [325, 184] width 81 height 15
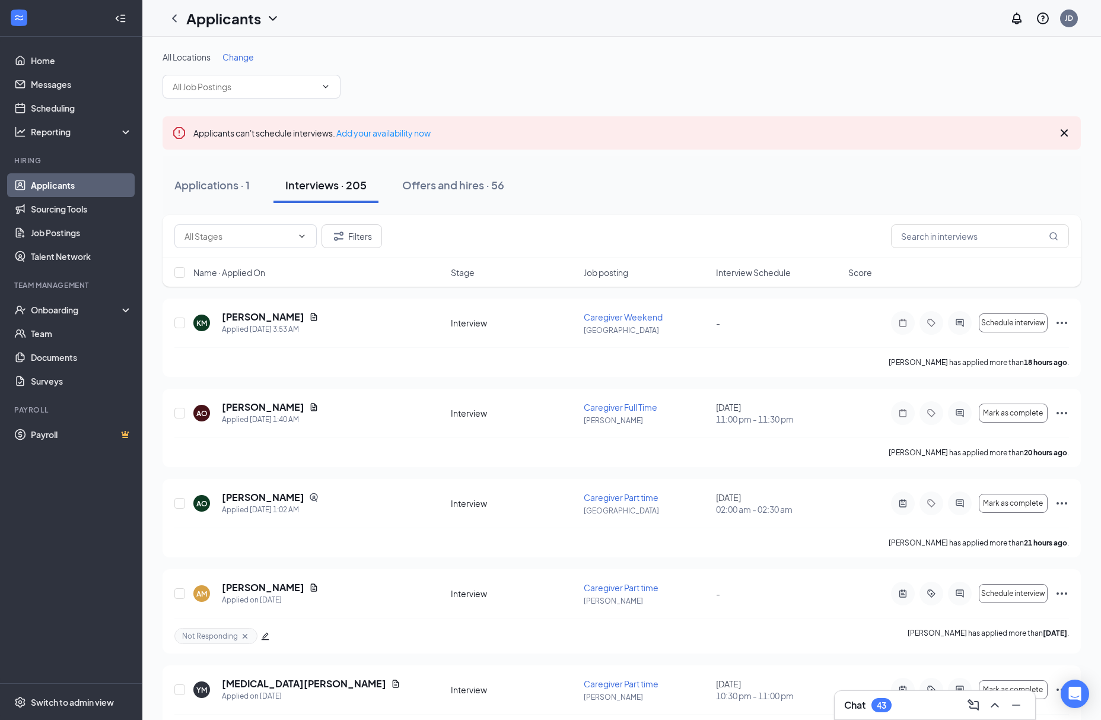
click at [53, 635] on ul "Home Messages Scheduling Reporting Hiring Applicants Sourcing Tools Job Posting…" at bounding box center [71, 360] width 142 height 646
click at [62, 102] on link "Scheduling" at bounding box center [81, 108] width 101 height 24
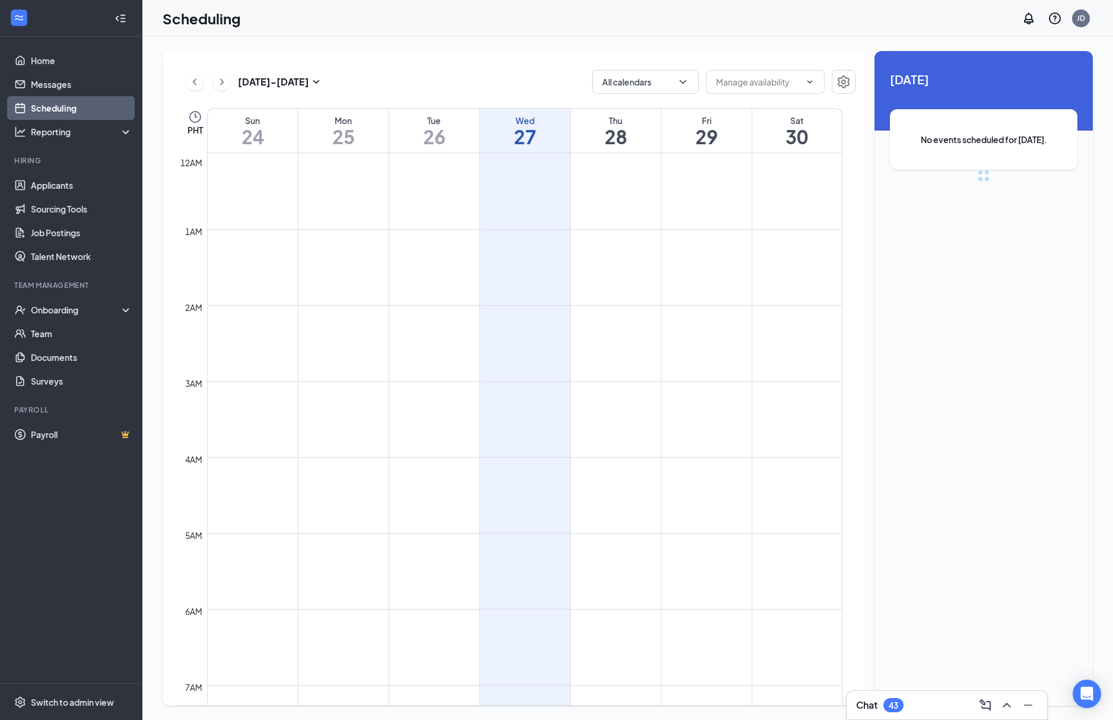
scroll to position [583, 0]
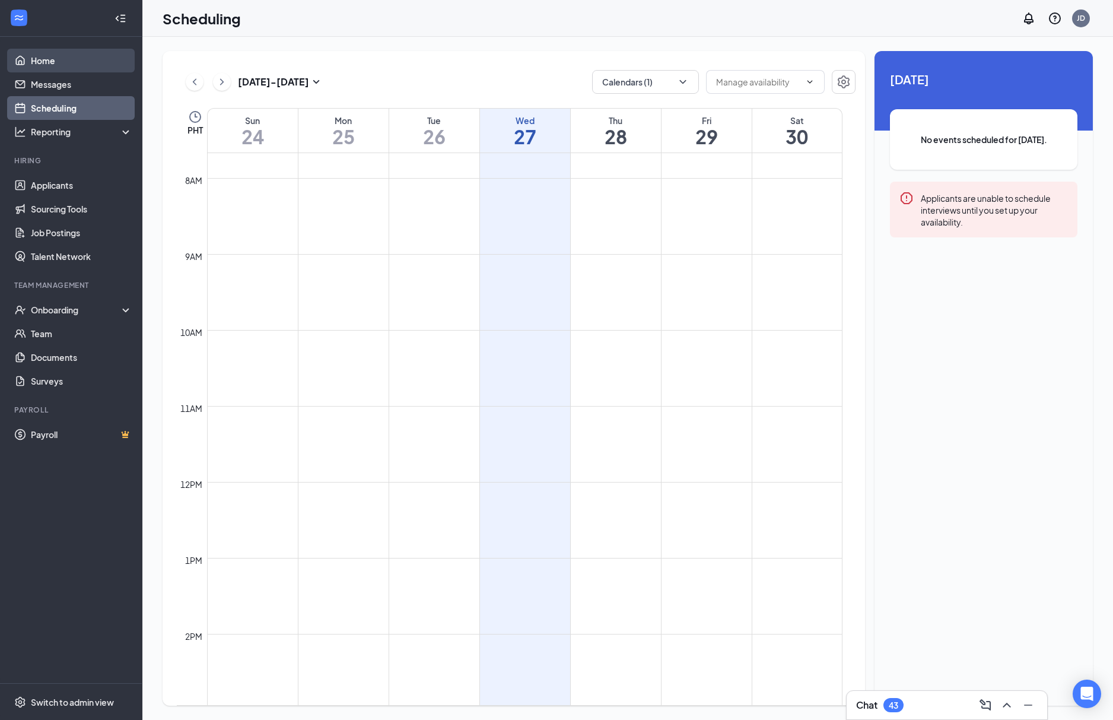
click at [56, 56] on link "Home" at bounding box center [81, 61] width 101 height 24
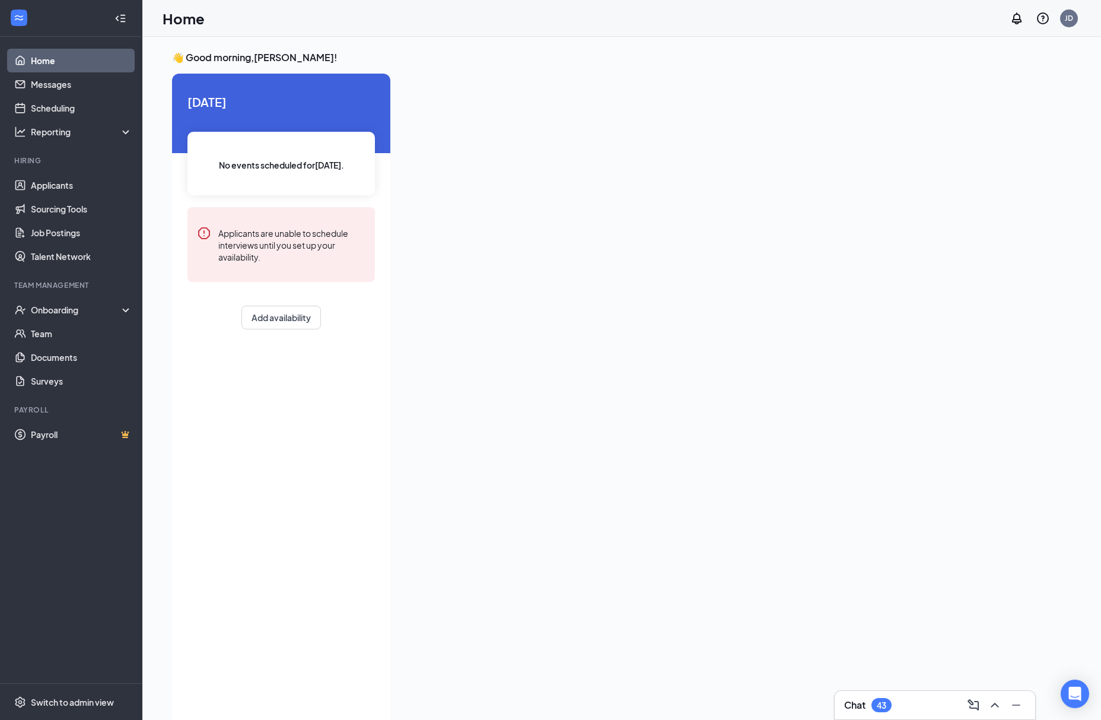
click at [80, 539] on ul "Home Messages Scheduling Reporting Hiring Applicants Sourcing Tools Job Posting…" at bounding box center [71, 360] width 142 height 646
click at [57, 84] on link "Messages" at bounding box center [81, 84] width 101 height 24
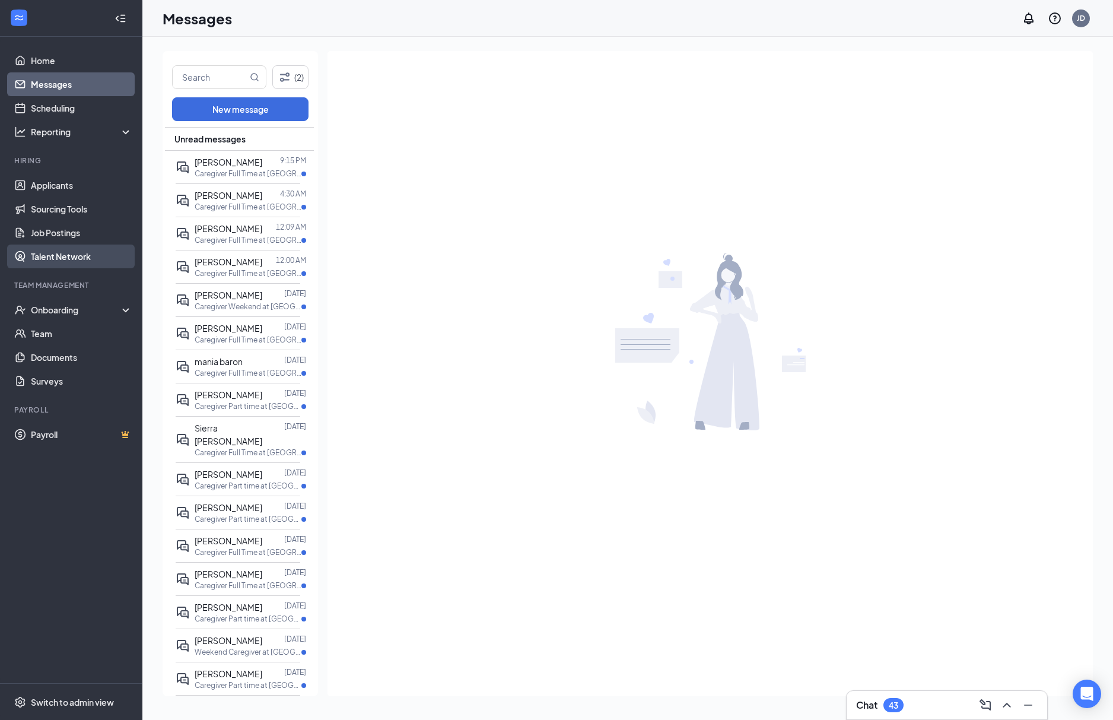
click at [69, 259] on link "Talent Network" at bounding box center [81, 257] width 101 height 24
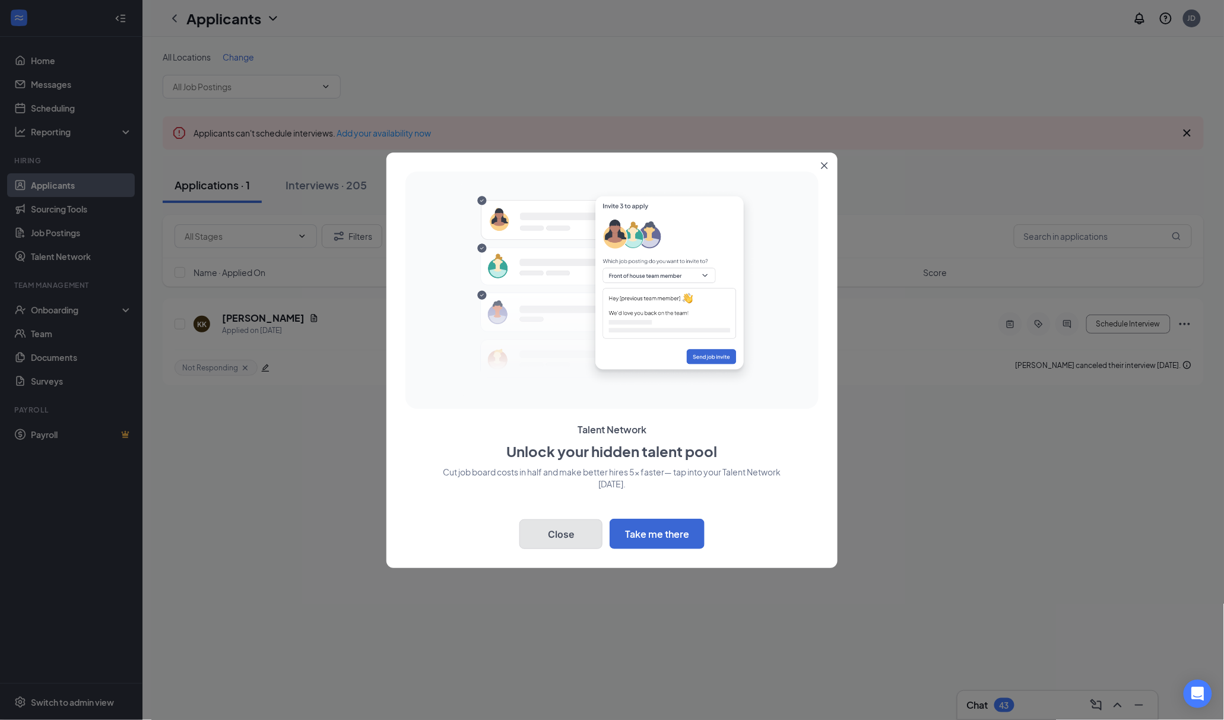
click at [519, 519] on button "Close" at bounding box center [560, 534] width 83 height 30
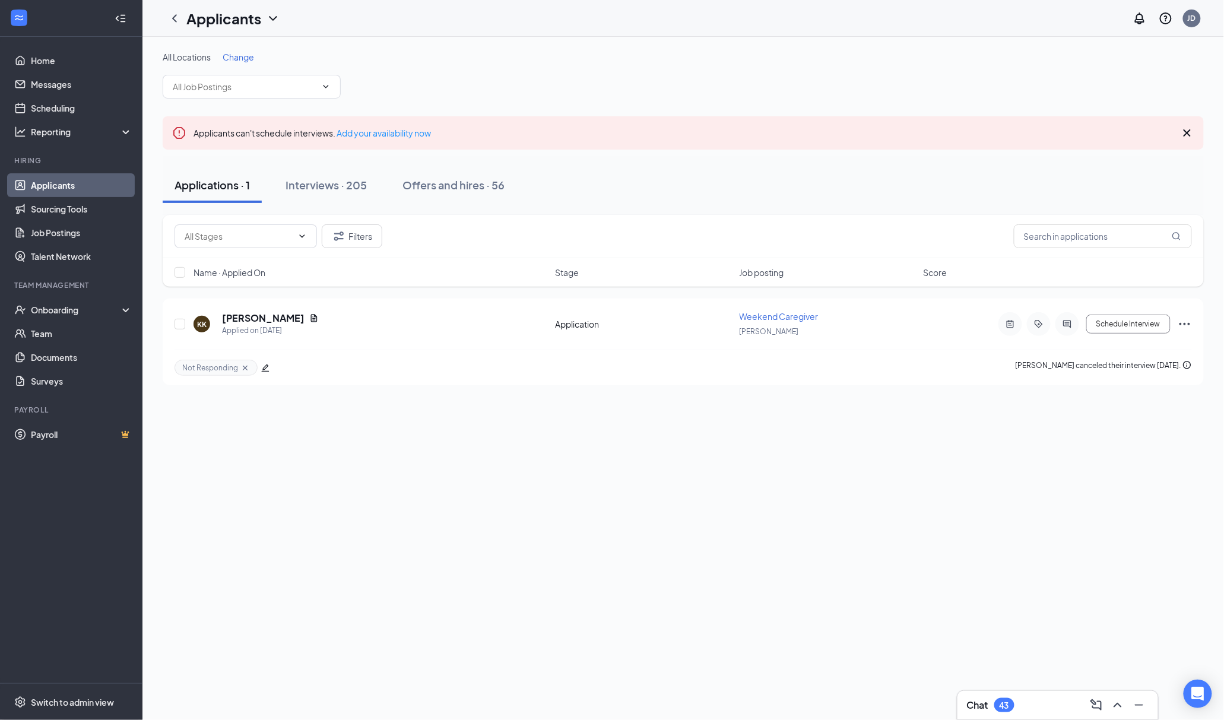
click at [39, 589] on ul "Home Messages Scheduling Reporting Hiring Applicants Sourcing Tools Job Posting…" at bounding box center [71, 360] width 142 height 646
click at [459, 592] on div "All Locations Change Applicants can't schedule interviews. Add your availabilit…" at bounding box center [682, 378] width 1081 height 683
click at [354, 590] on div "All Locations Change Applicants can't schedule interviews. Add your availabilit…" at bounding box center [682, 378] width 1081 height 683
click at [329, 82] on icon "ChevronDown" at bounding box center [325, 86] width 9 height 9
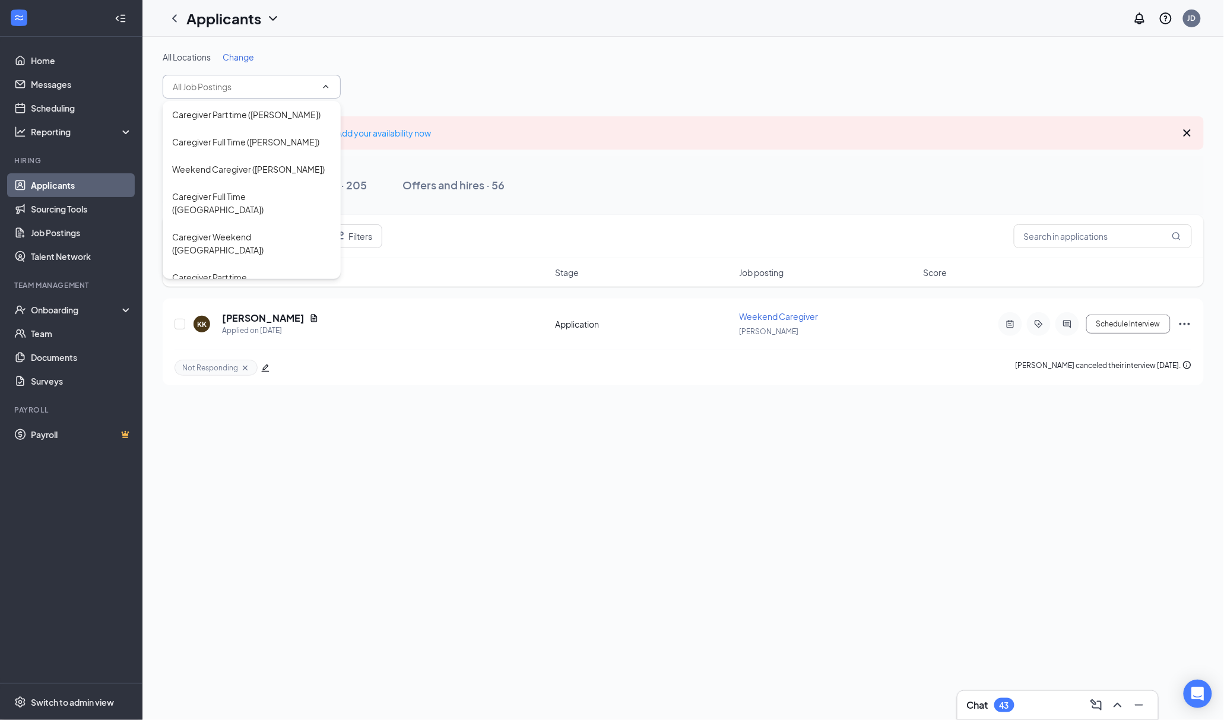
click at [329, 82] on icon "ChevronUp" at bounding box center [325, 86] width 9 height 9
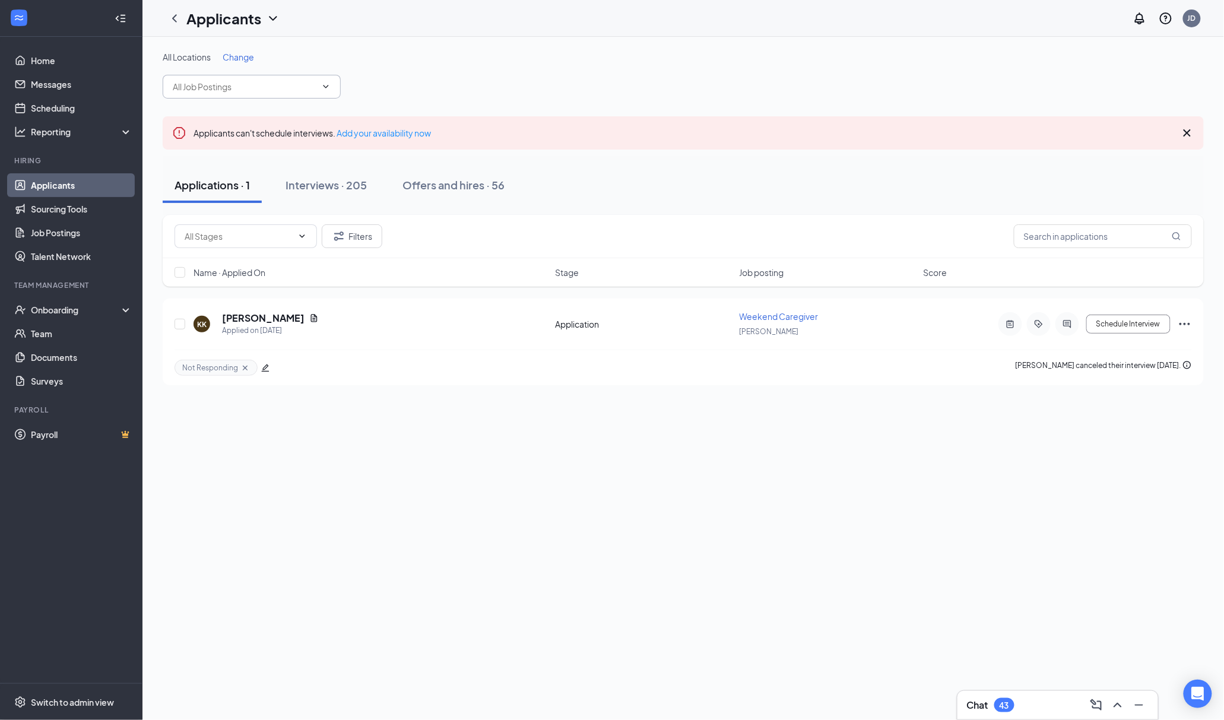
click at [325, 88] on icon "ChevronDown" at bounding box center [325, 86] width 5 height 3
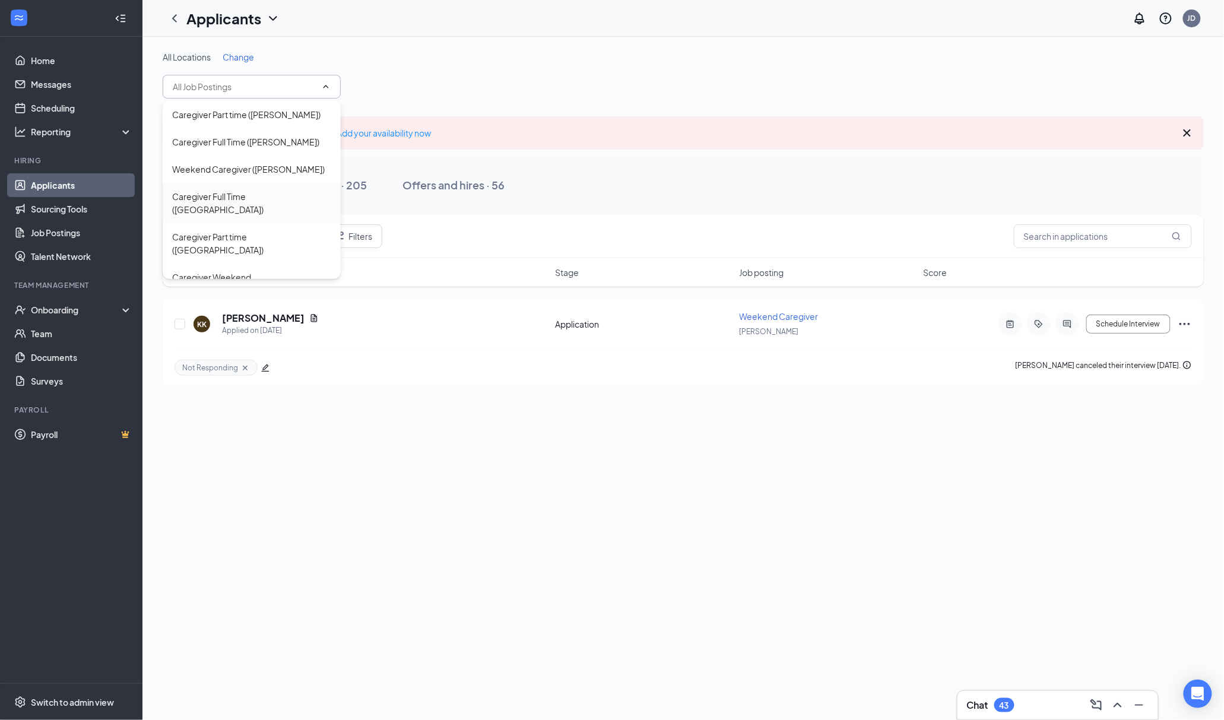
click at [250, 202] on div "Caregiver Full Time (Tampa)" at bounding box center [251, 203] width 159 height 26
type input "Caregiver Full Time (Tampa)"
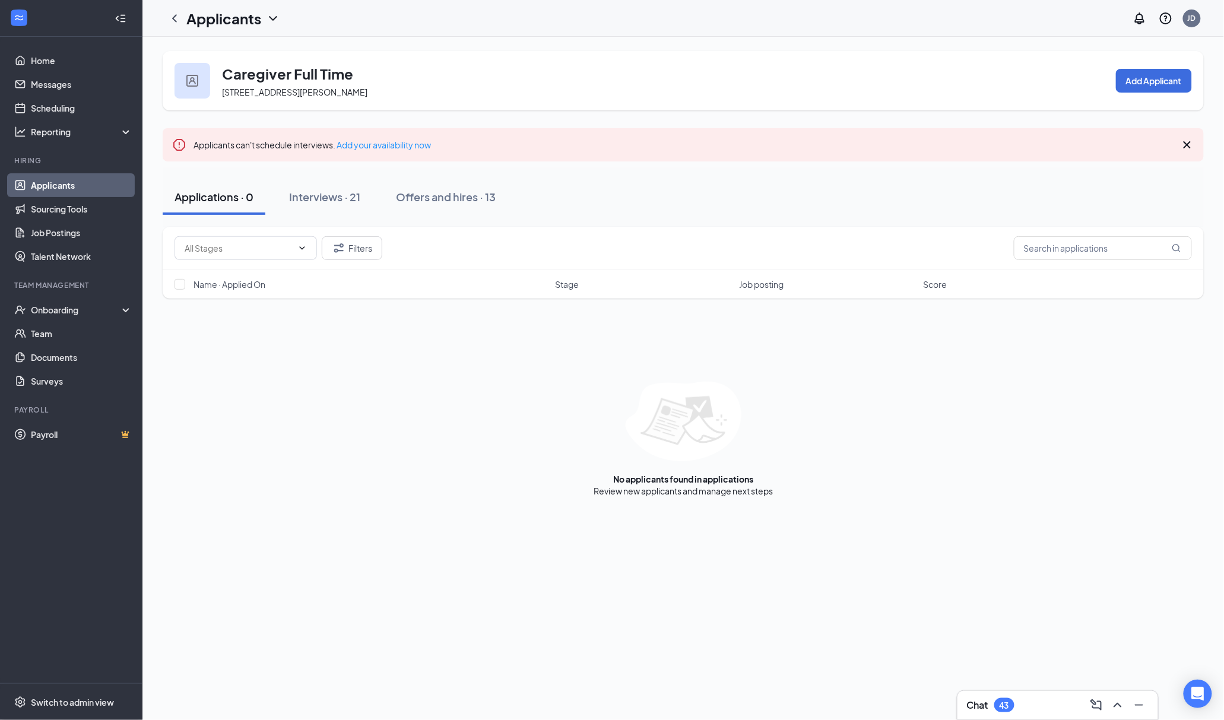
click at [338, 456] on div "No applicants found in applications Review new applicants and manage next steps" at bounding box center [683, 439] width 1041 height 115
click at [373, 563] on div "Caregiver Full Time 2902 Busch Lake Blvd, Tampa, FL 33614, USA Add Applicant Ap…" at bounding box center [682, 378] width 1081 height 683
click at [1148, 71] on button "Add Applicant" at bounding box center [1154, 81] width 76 height 24
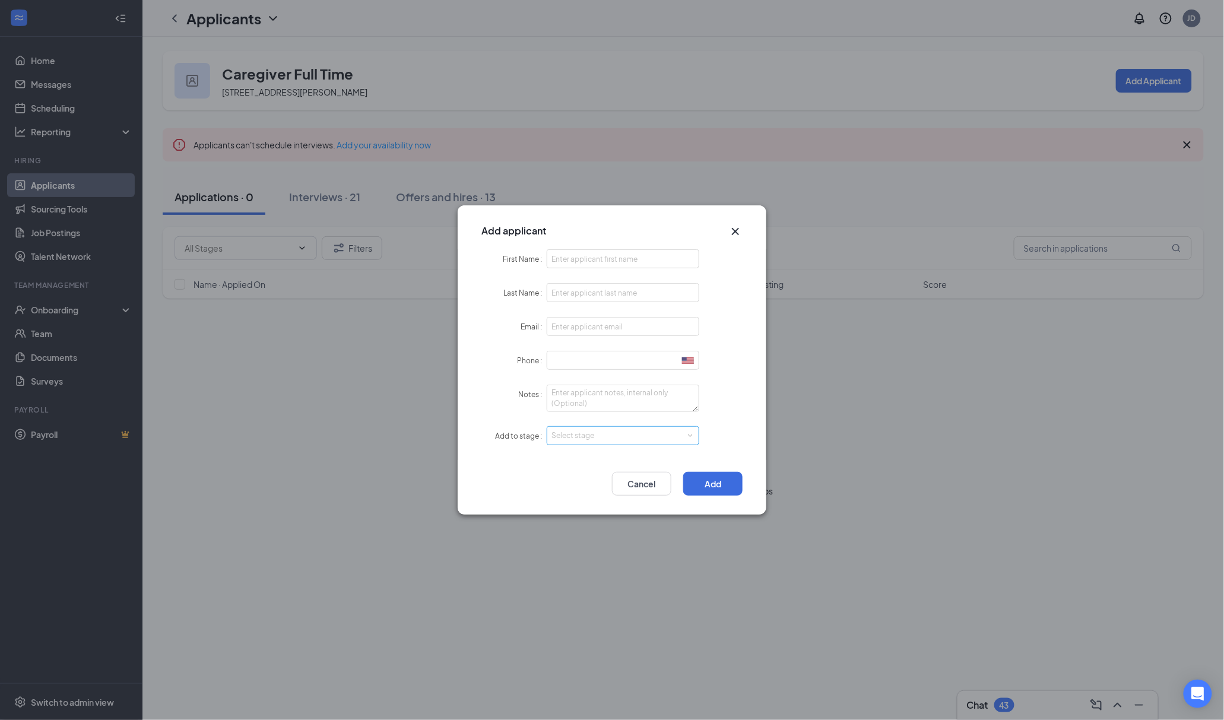
click at [678, 437] on div "Select stage" at bounding box center [620, 436] width 138 height 12
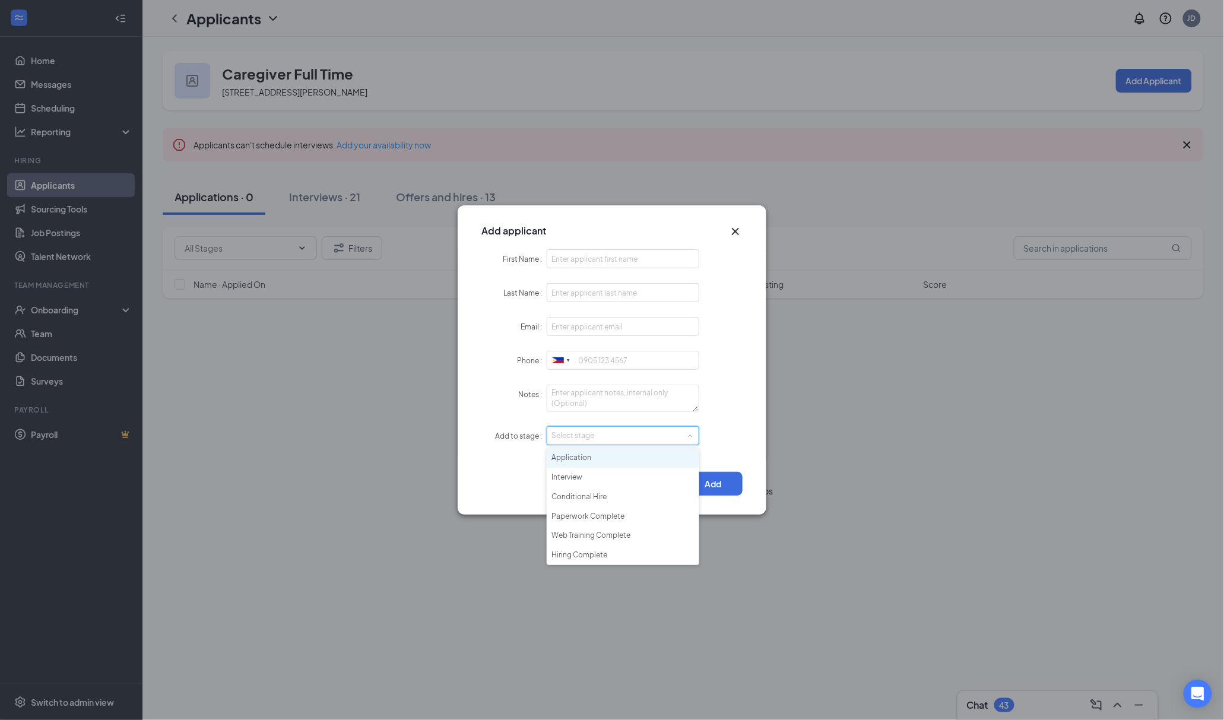
click at [678, 437] on div "Select stage" at bounding box center [620, 436] width 138 height 12
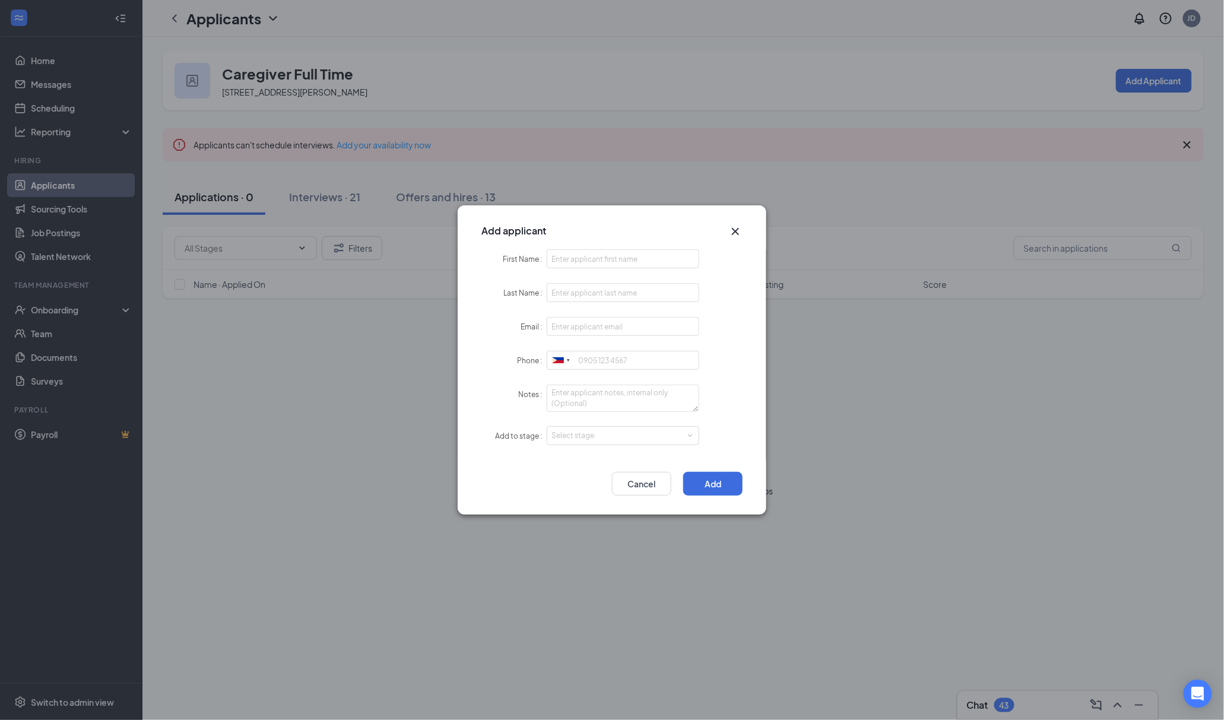
click at [517, 385] on div "Notes" at bounding box center [513, 395] width 65 height 20
click at [633, 431] on div "Select stage" at bounding box center [620, 436] width 138 height 12
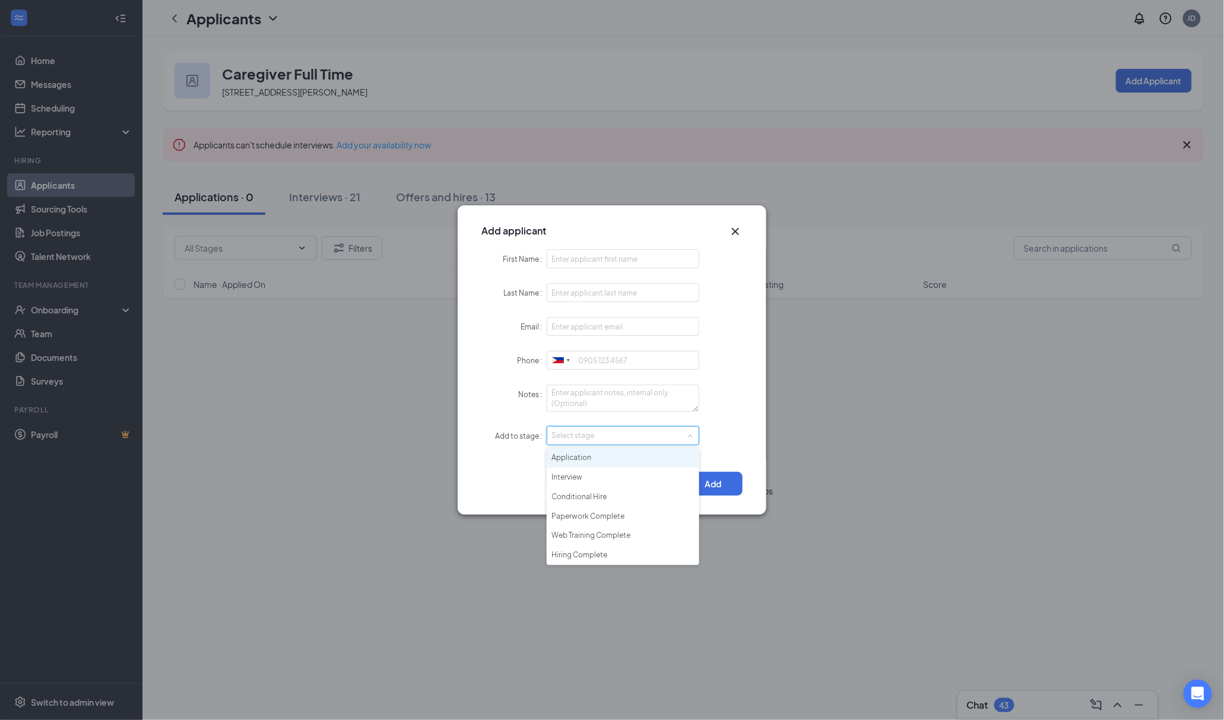
click at [622, 457] on li "Application" at bounding box center [623, 458] width 153 height 20
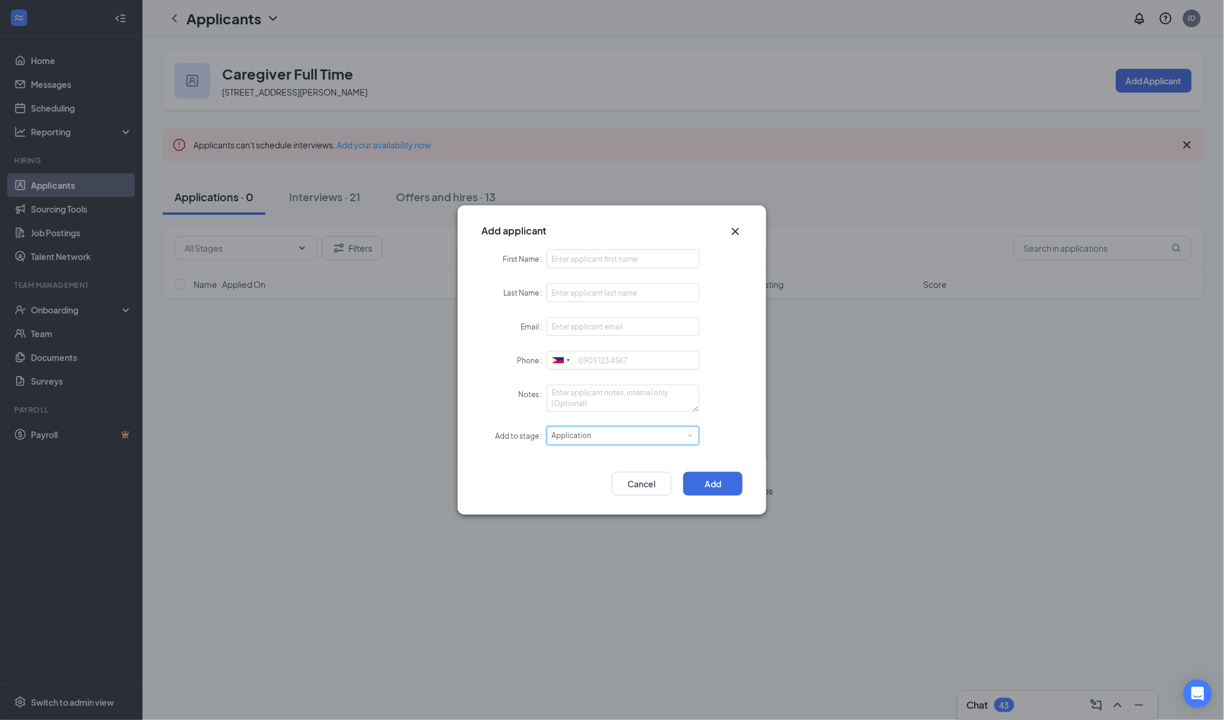
click at [512, 471] on div "Add Cancel" at bounding box center [612, 487] width 309 height 55
click at [509, 538] on div "Add applicant First Name Last Name Email Phone United States + 1 United Kingdom…" at bounding box center [612, 360] width 1224 height 720
